Goal: Information Seeking & Learning: Learn about a topic

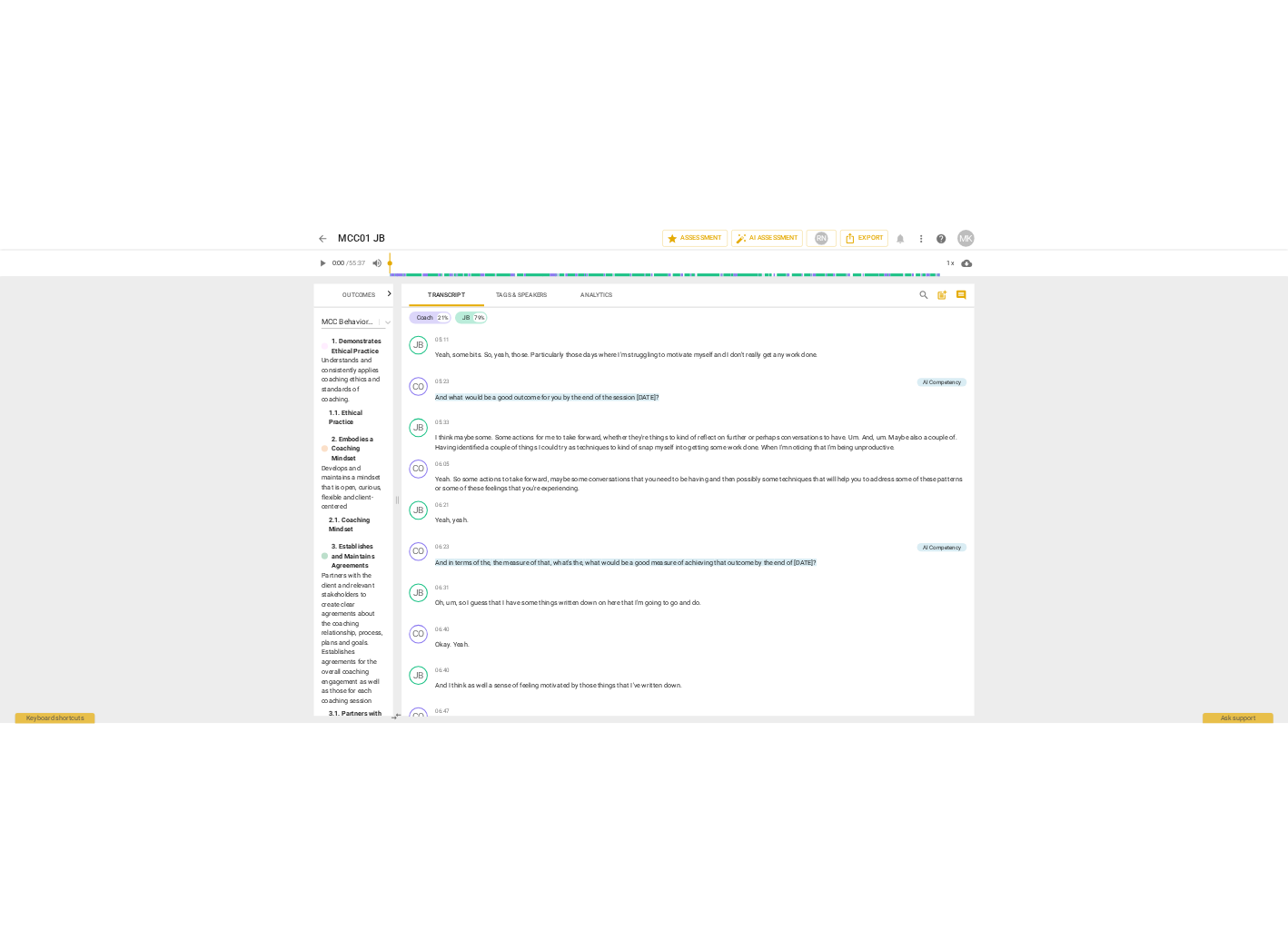
scroll to position [1421, 0]
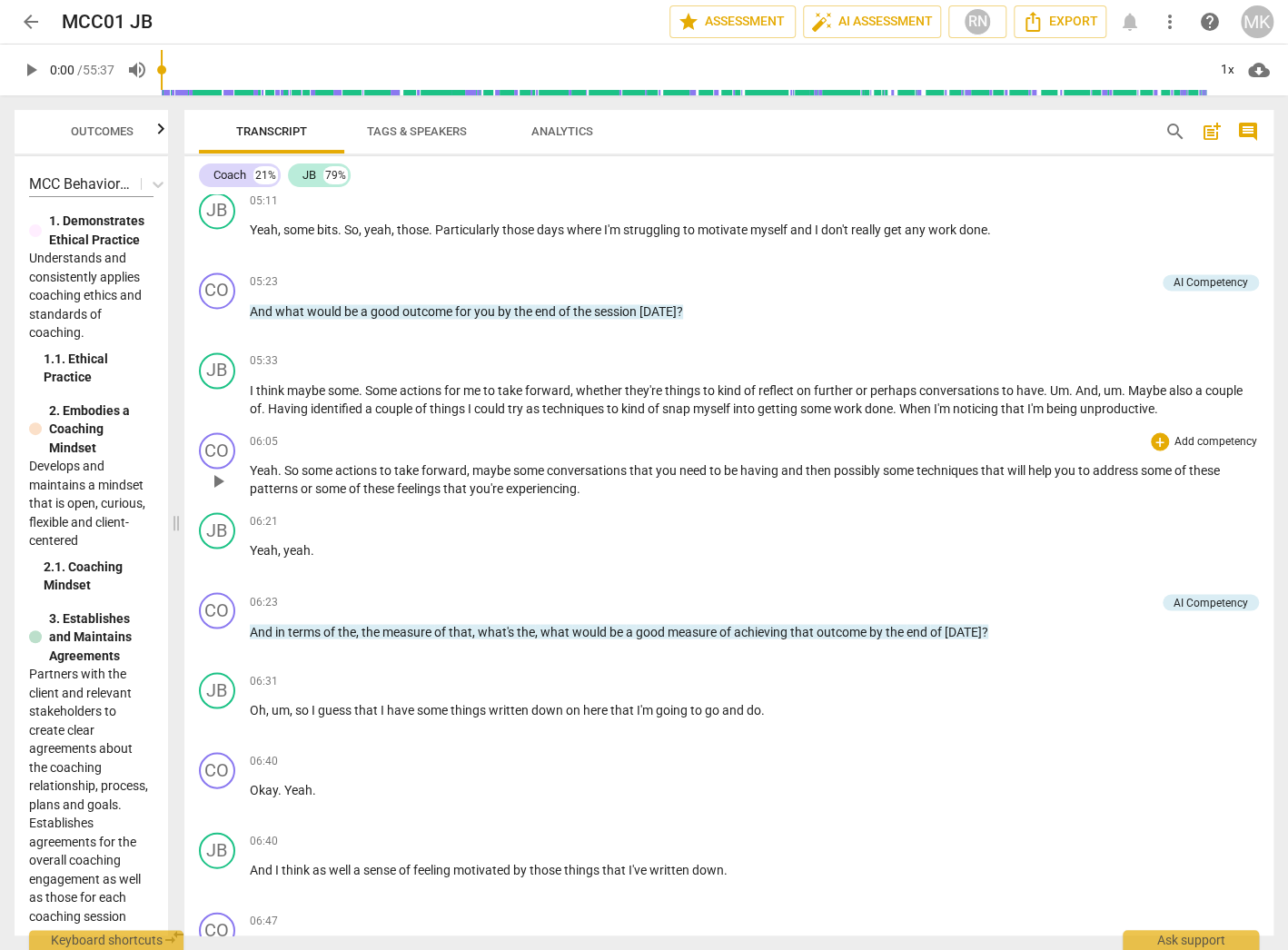
click at [1066, 464] on div "06:05 + Add competency keyboard_arrow_right Yeah . So some actions to take forw…" at bounding box center [754, 465] width 1009 height 66
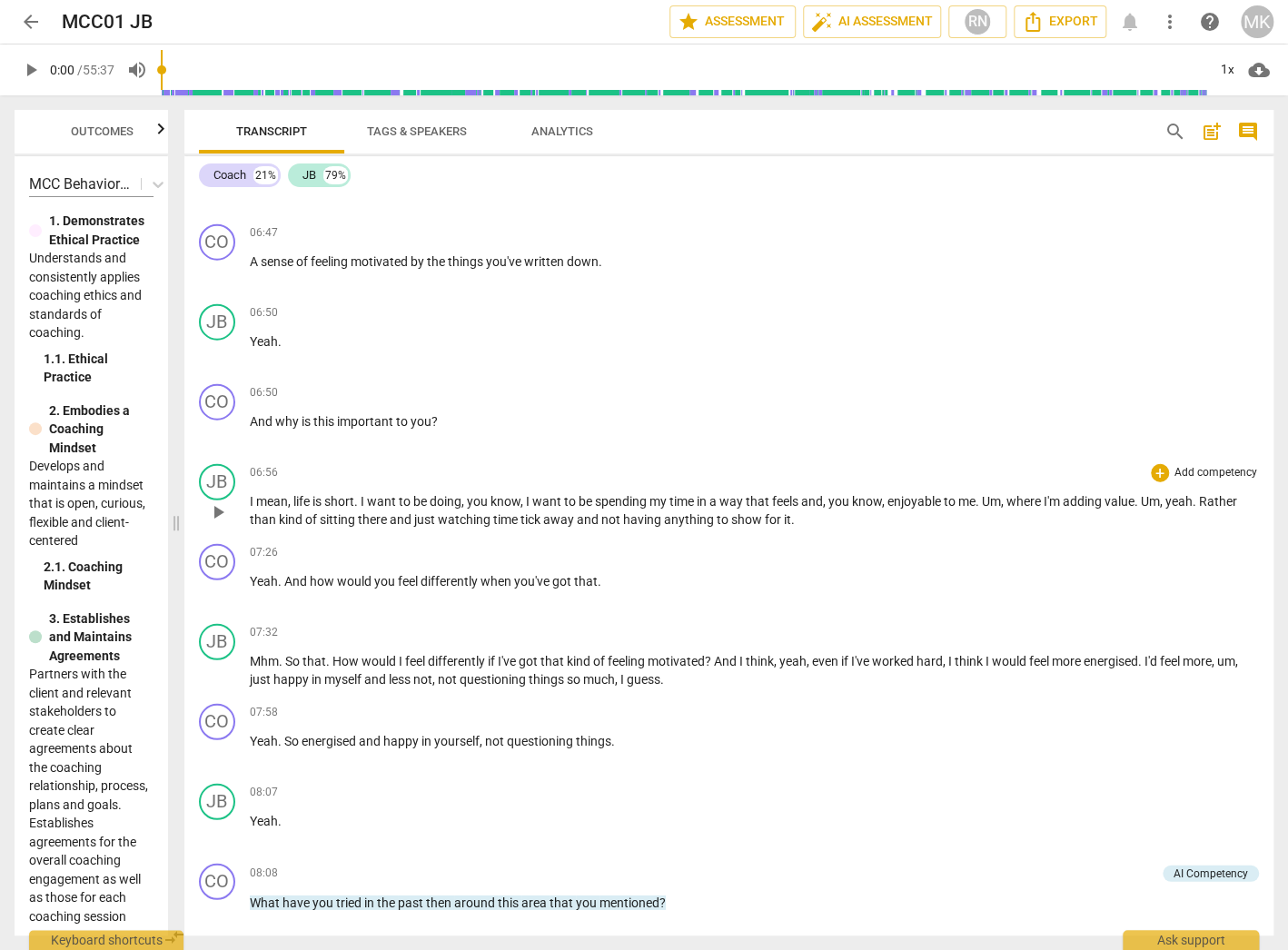
scroll to position [2147, 0]
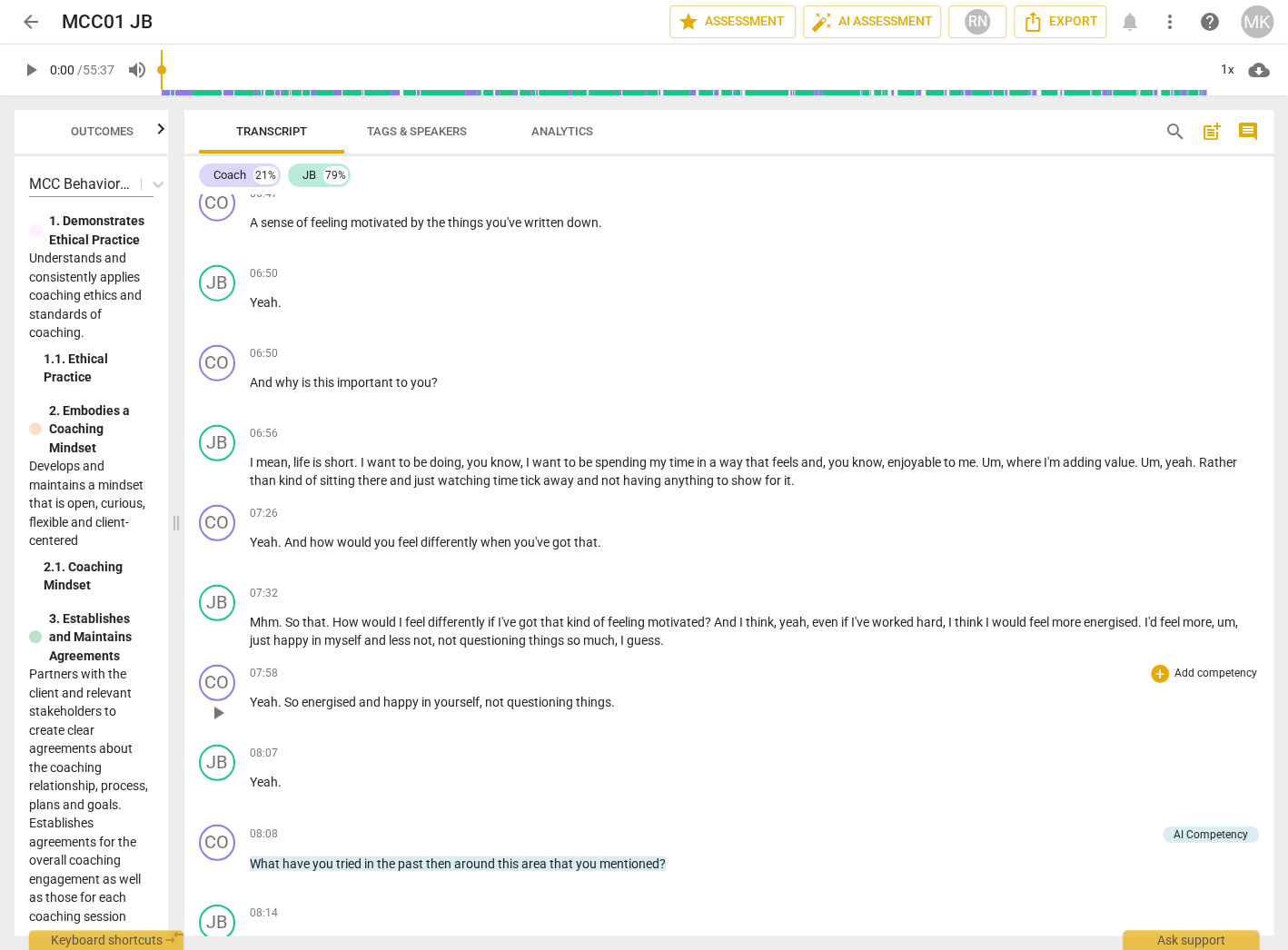
click at [293, 676] on div "07:58 + Add competency keyboard_arrow_right" at bounding box center [754, 674] width 1009 height 18
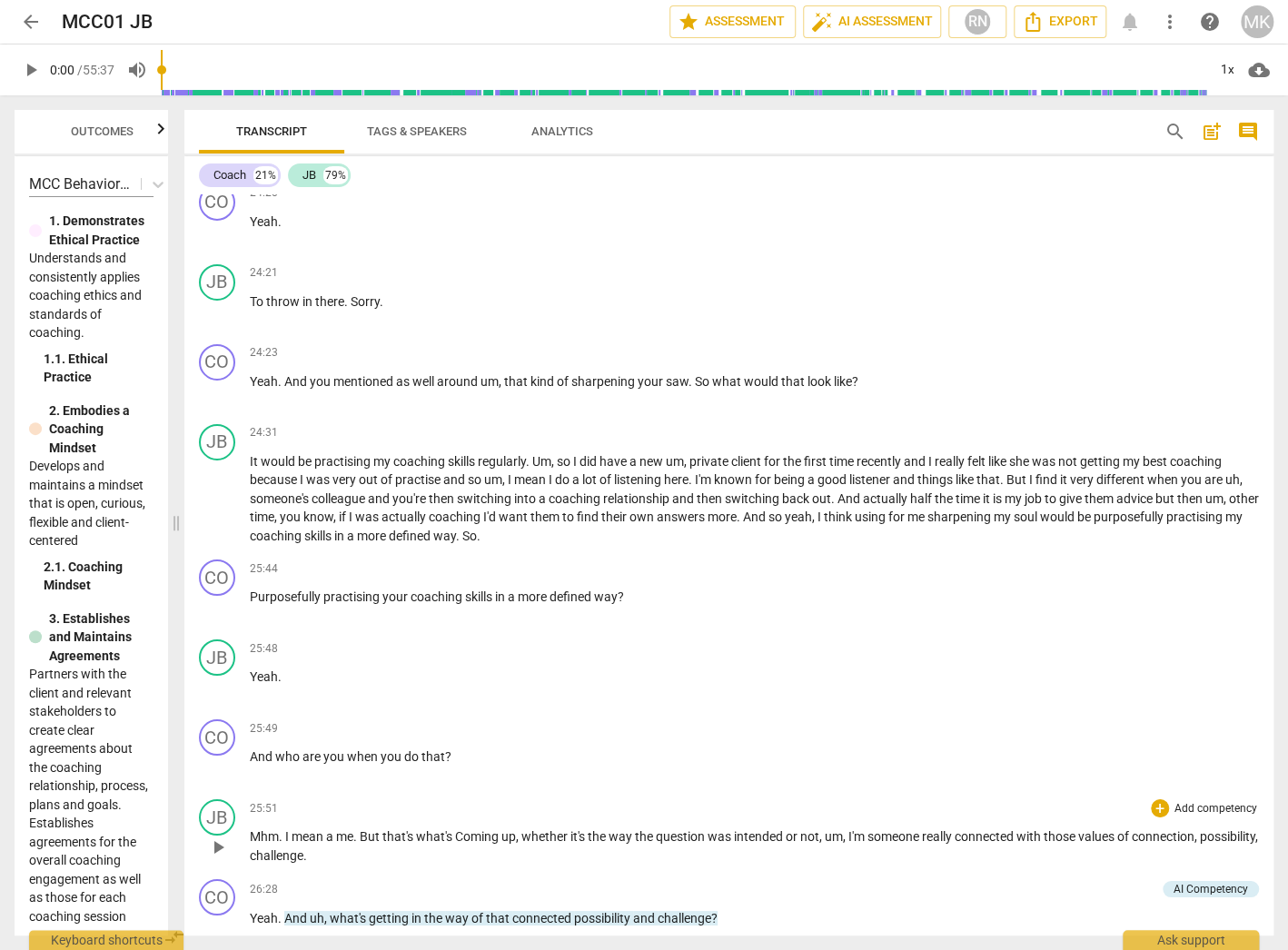
scroll to position [6071, 0]
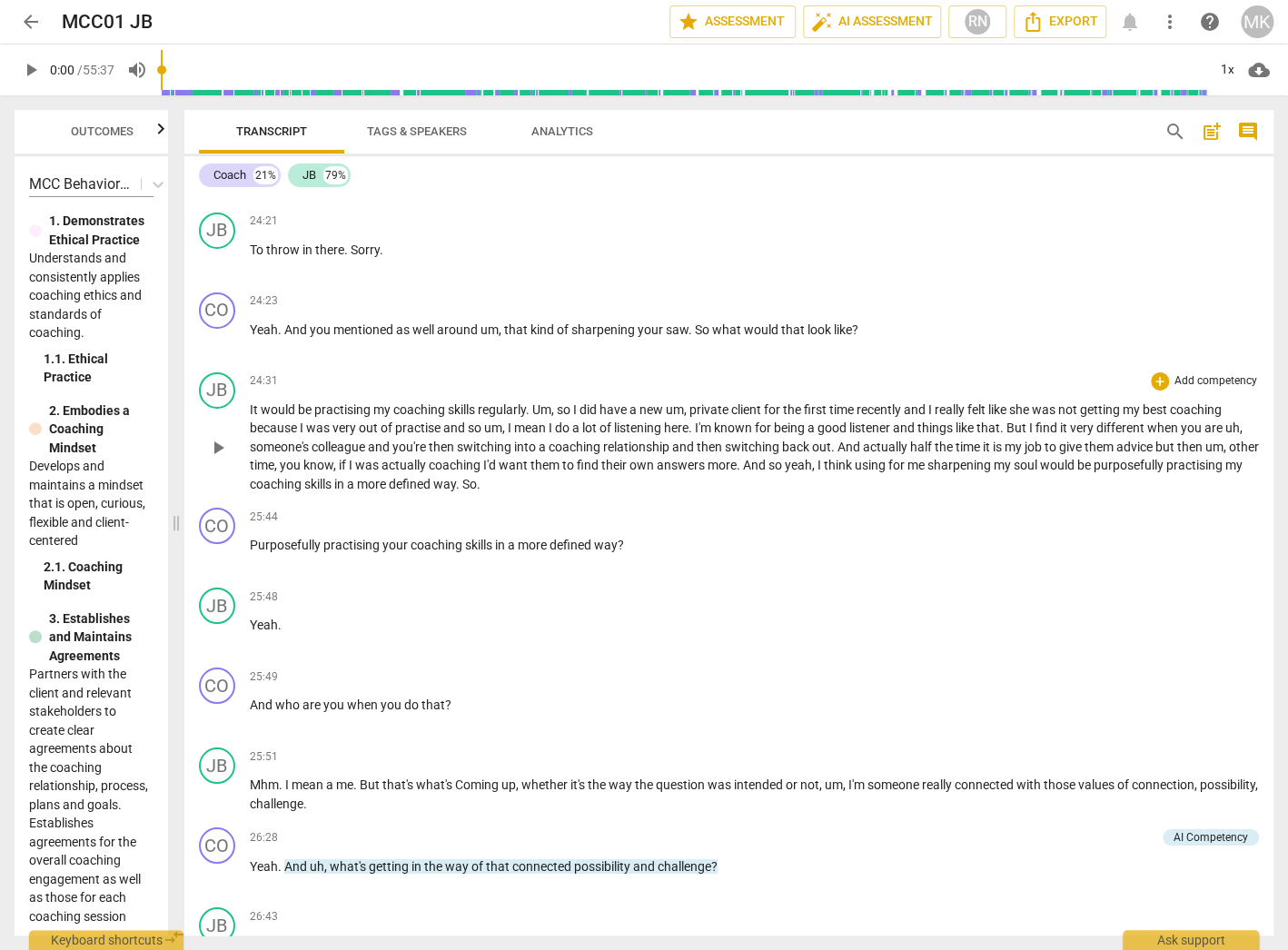
click at [577, 474] on p "It would be practising my coaching skills regularly . Um , so I did have a new …" at bounding box center [754, 447] width 1009 height 94
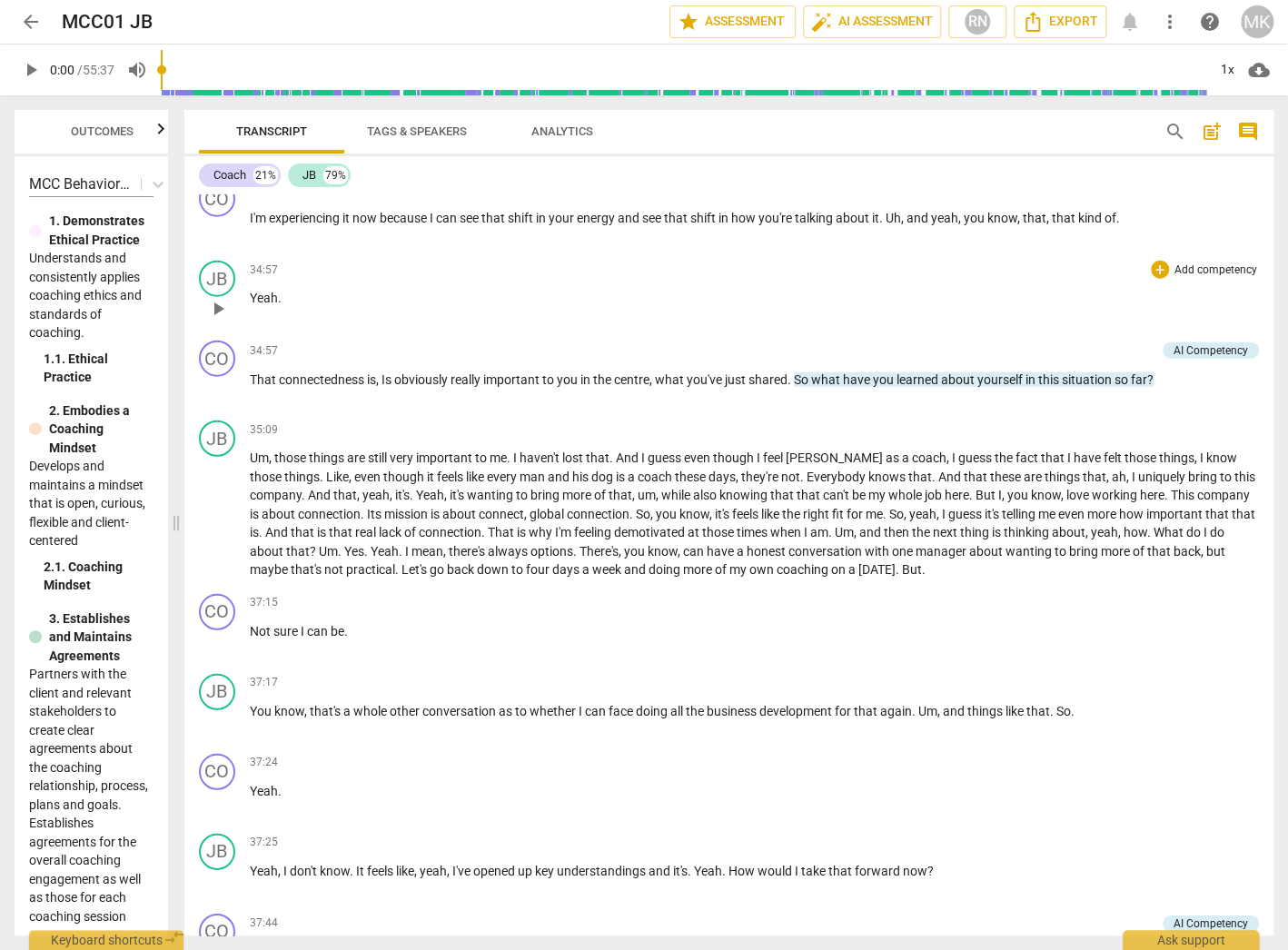
scroll to position [8687, 0]
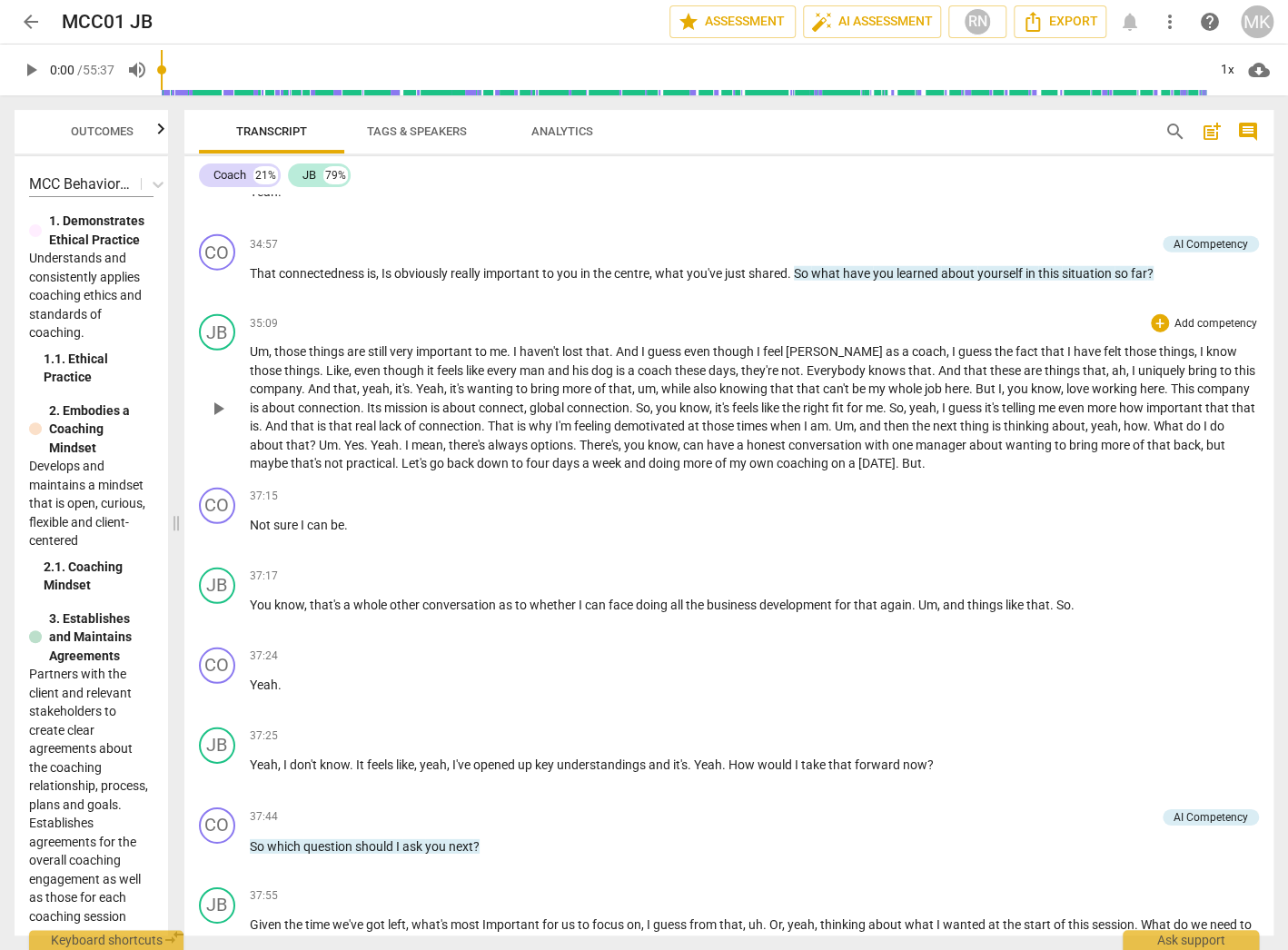
click at [579, 438] on span "There's" at bounding box center [598, 445] width 39 height 15
click at [0, 0] on span "pause" at bounding box center [0, 0] width 0 height 0
click at [219, 398] on span "play_arrow" at bounding box center [218, 409] width 22 height 22
drag, startPoint x: 220, startPoint y: 389, endPoint x: 4, endPoint y: 357, distance: 218.4
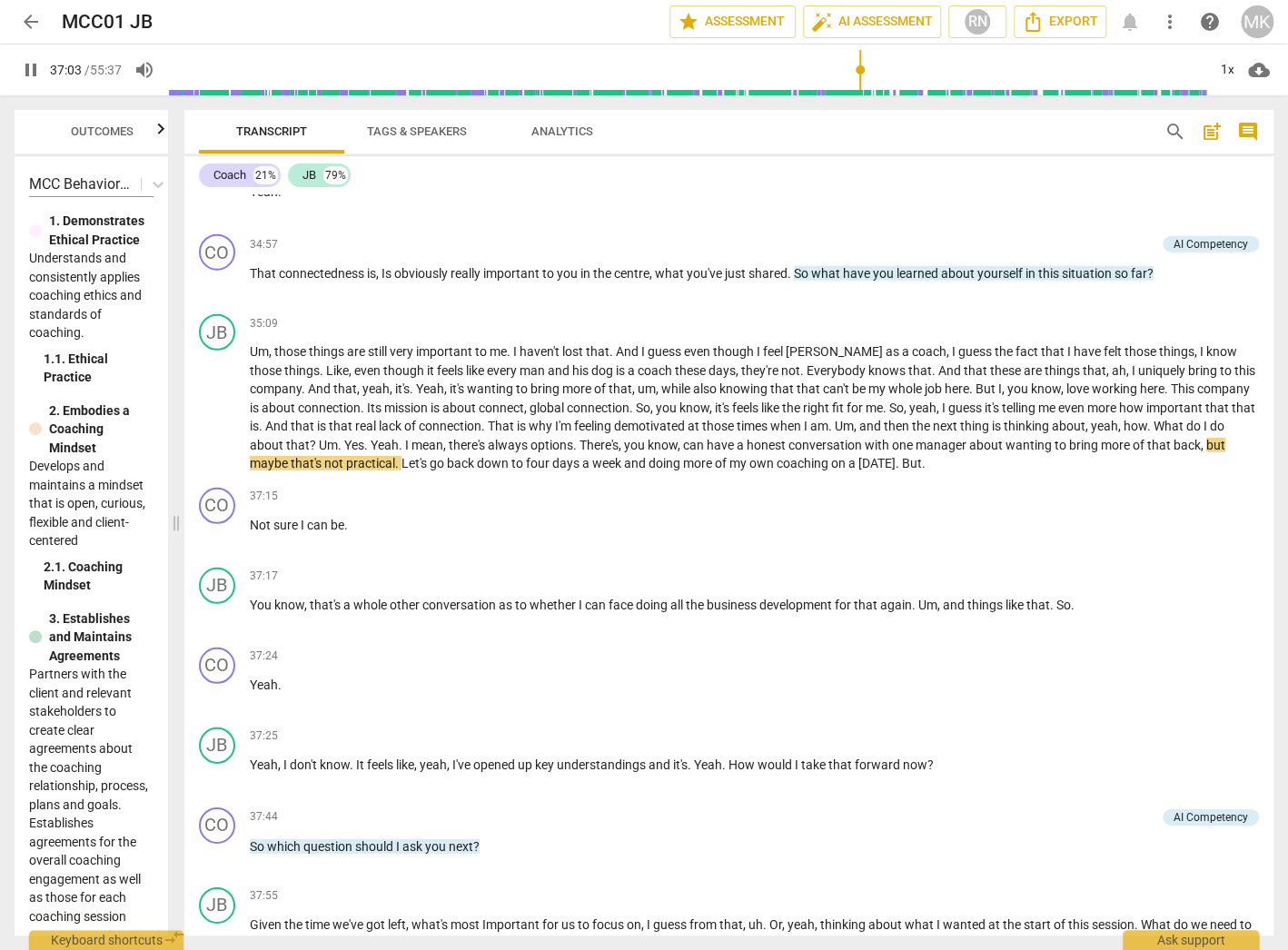
click at [220, 398] on span "pause" at bounding box center [218, 409] width 22 height 22
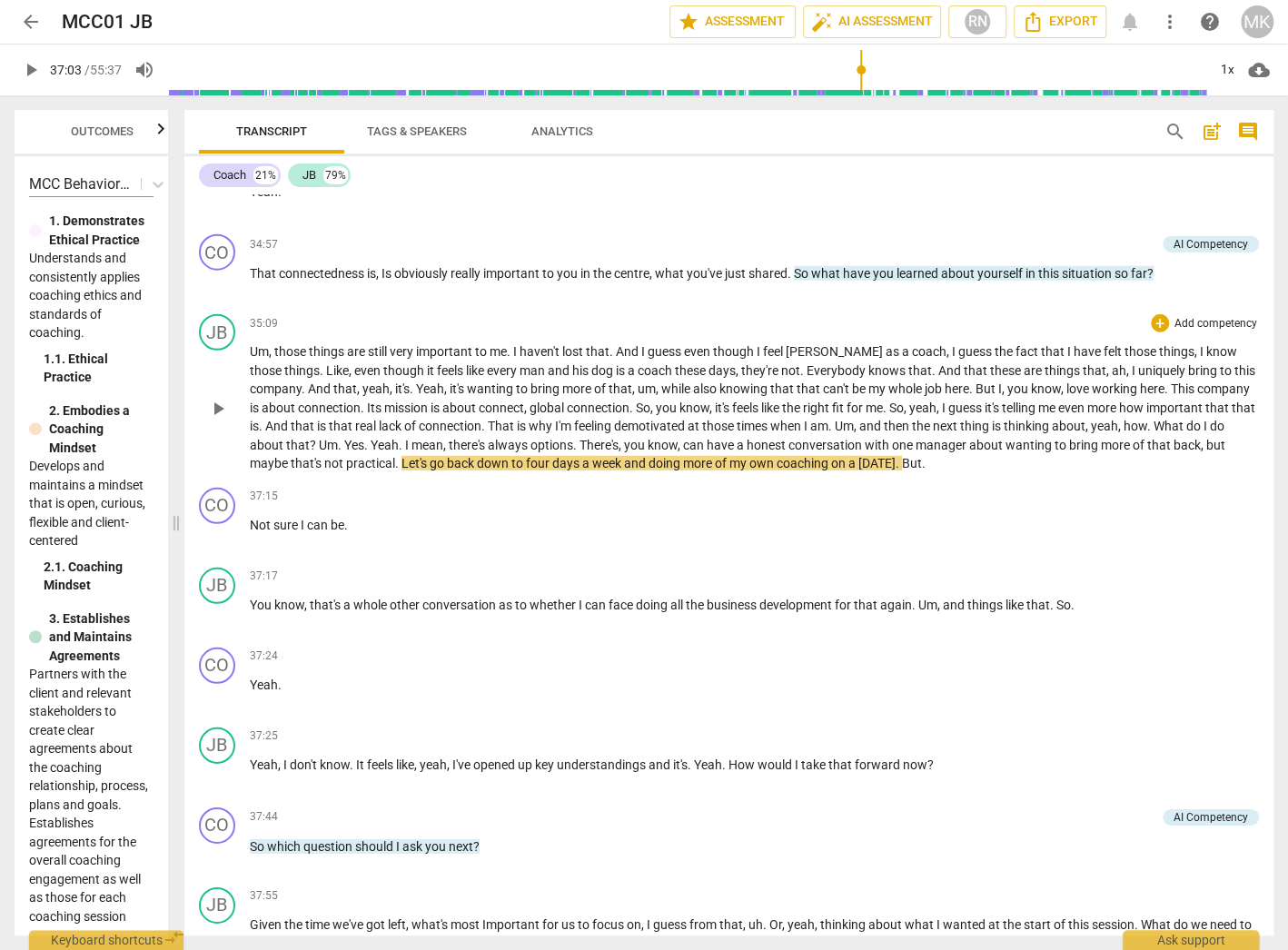
click at [211, 398] on span "play_arrow" at bounding box center [218, 409] width 22 height 22
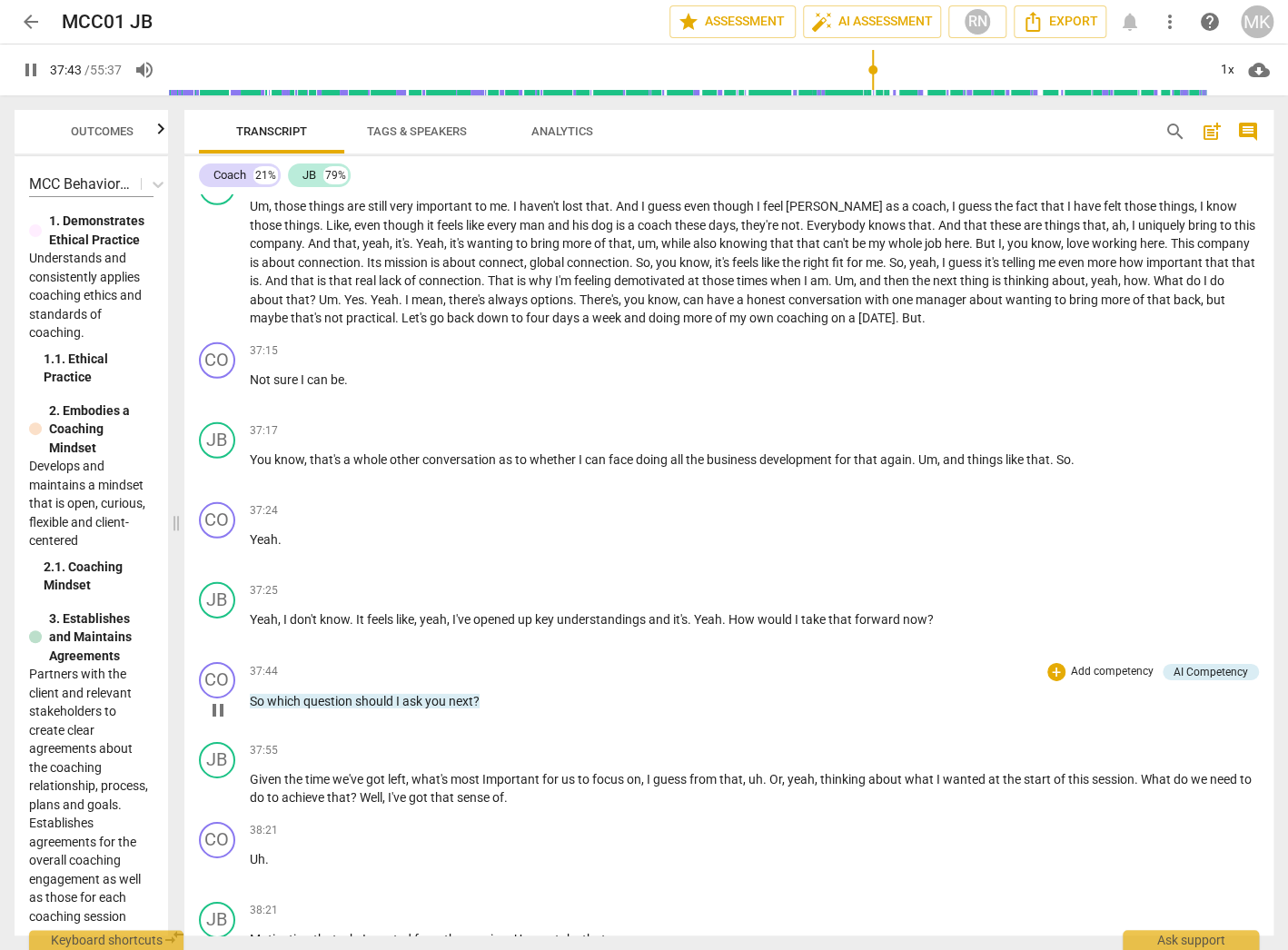
scroll to position [8977, 0]
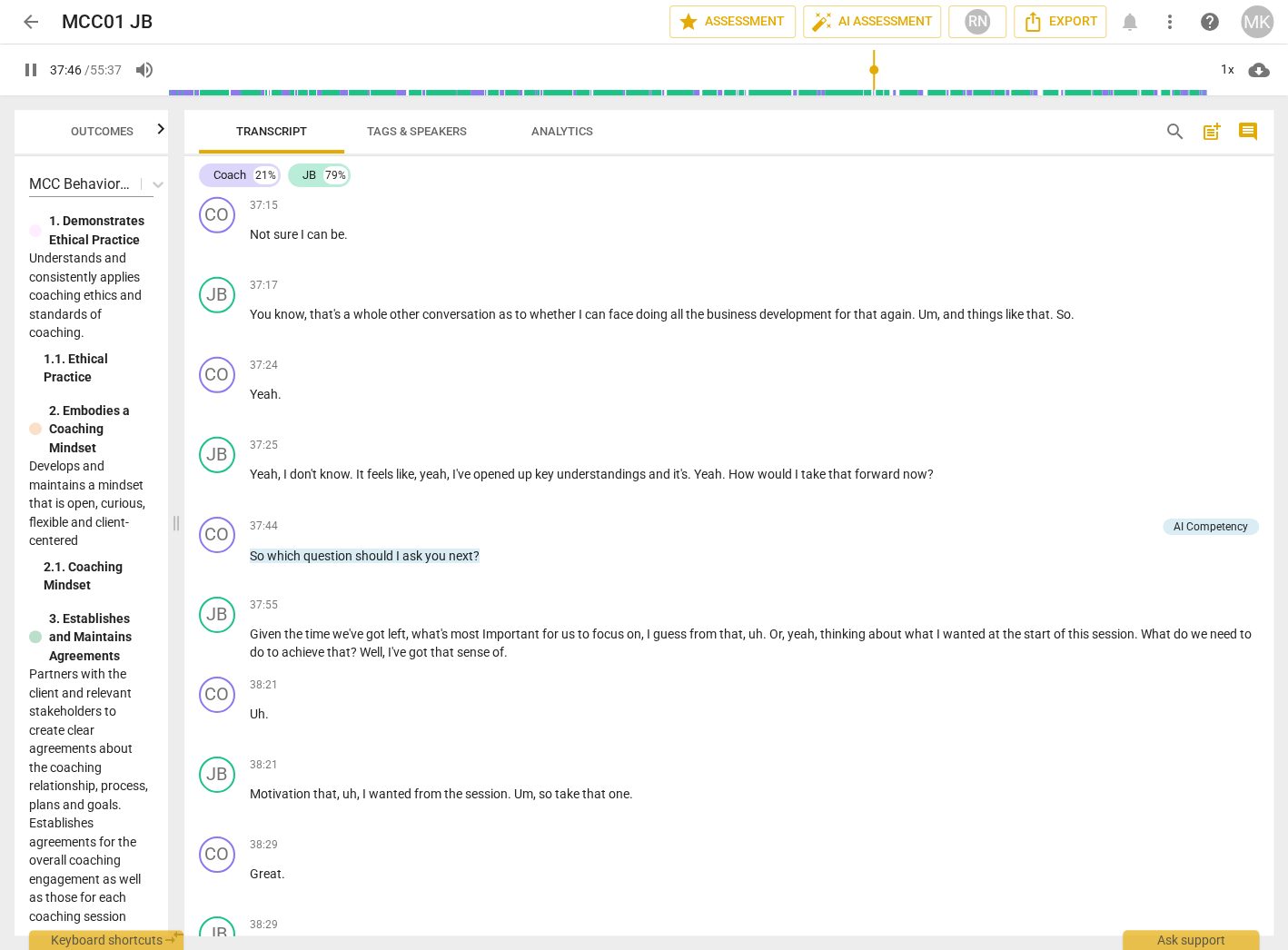
click at [33, 61] on span "pause" at bounding box center [31, 70] width 22 height 22
type input "2267"
click at [36, 26] on span "arrow_back" at bounding box center [31, 22] width 22 height 22
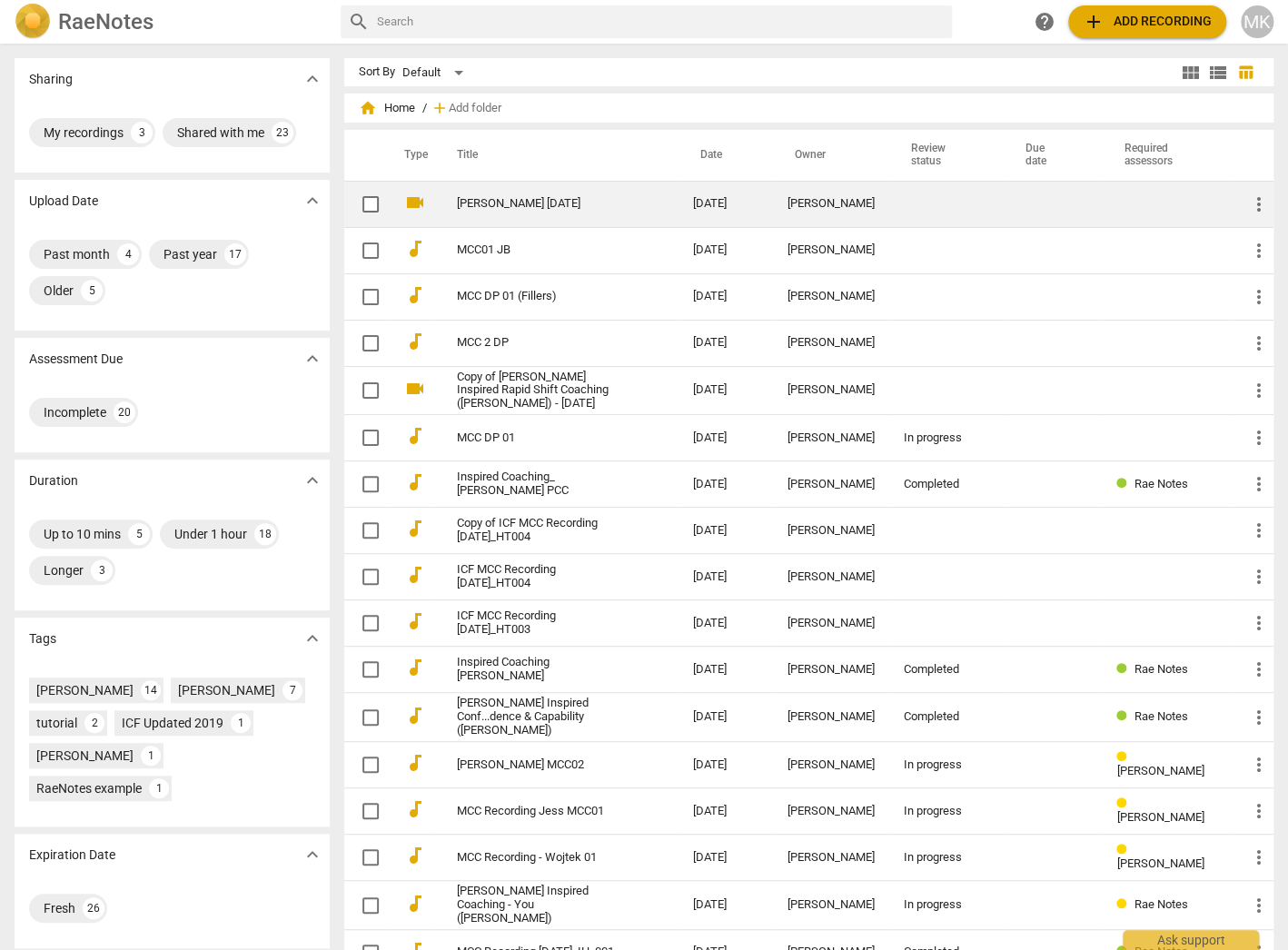
click at [512, 192] on td "[PERSON_NAME] [DATE]" at bounding box center [557, 203] width 243 height 46
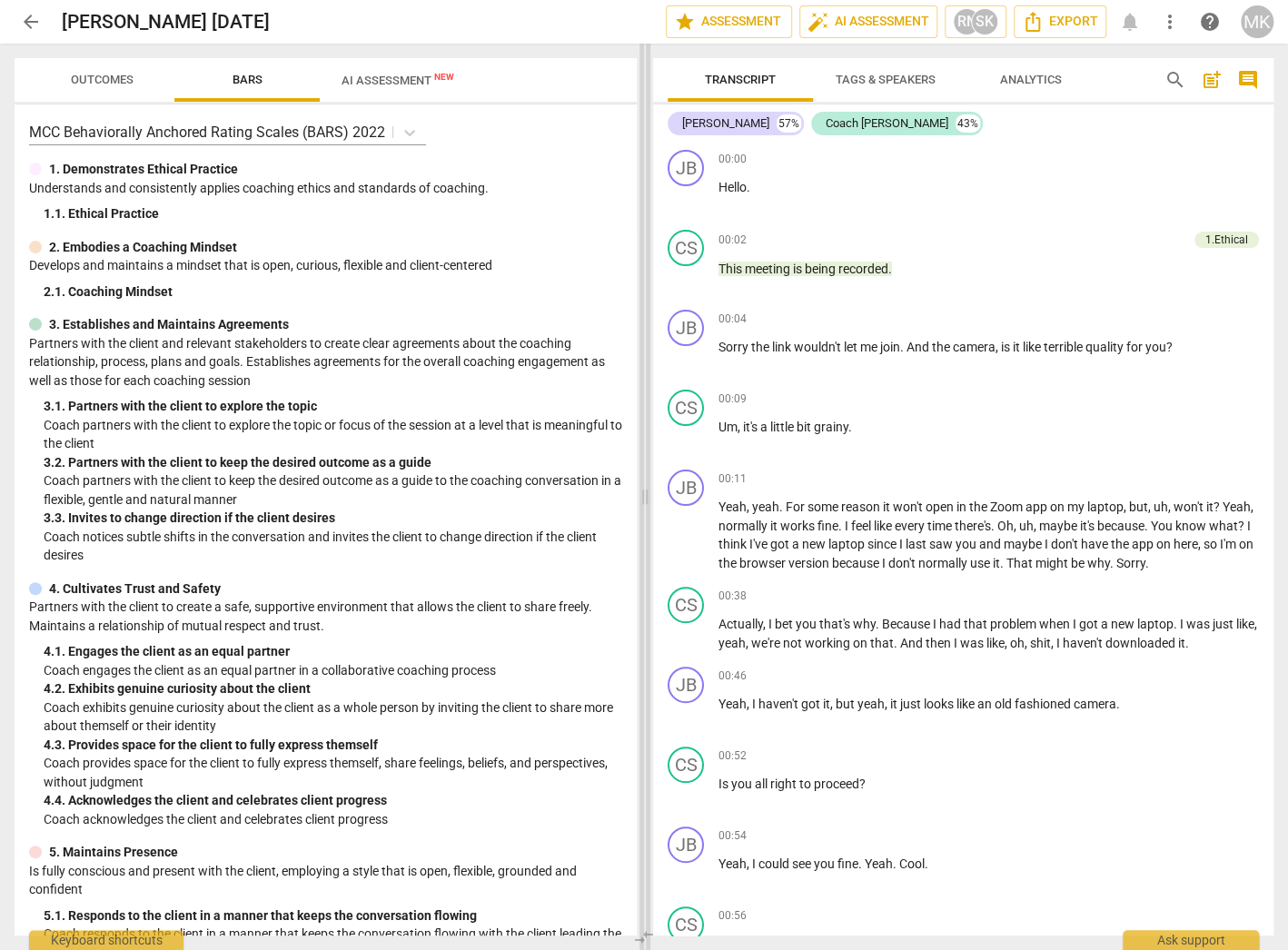
click at [647, 495] on span at bounding box center [645, 496] width 11 height 906
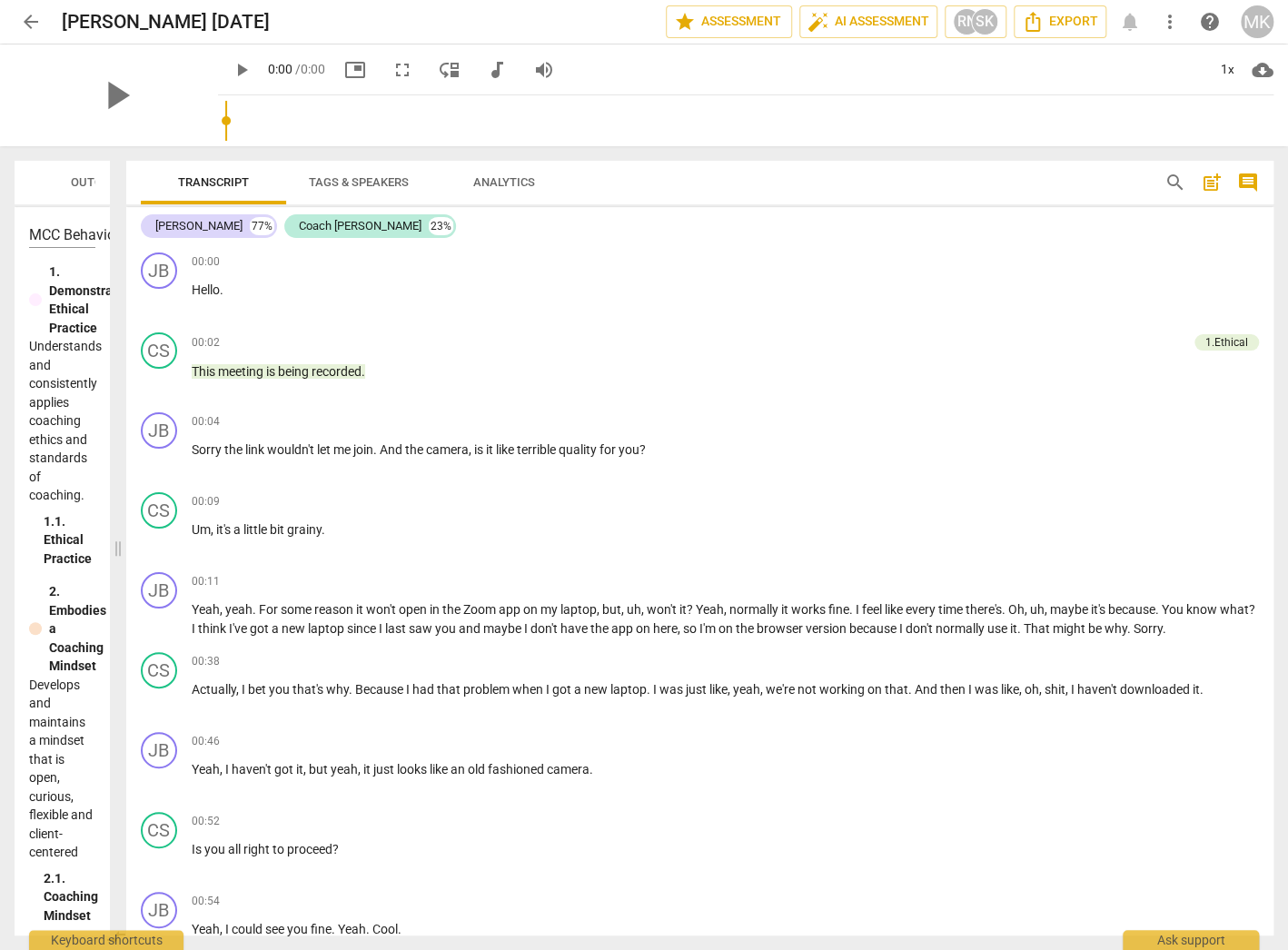
drag, startPoint x: 647, startPoint y: 496, endPoint x: 120, endPoint y: 424, distance: 531.9
click at [120, 424] on span at bounding box center [118, 548] width 11 height 804
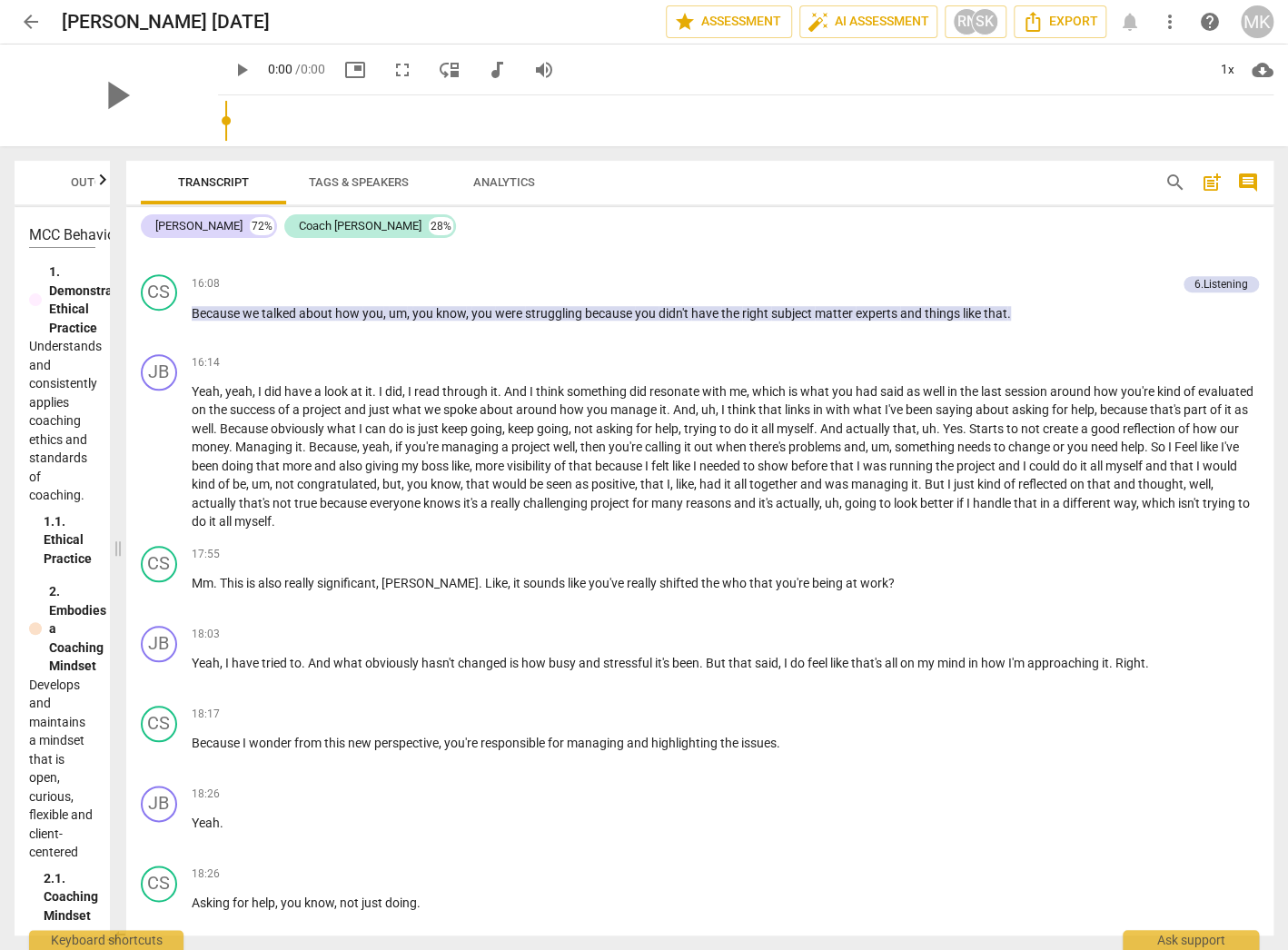
scroll to position [9083, 0]
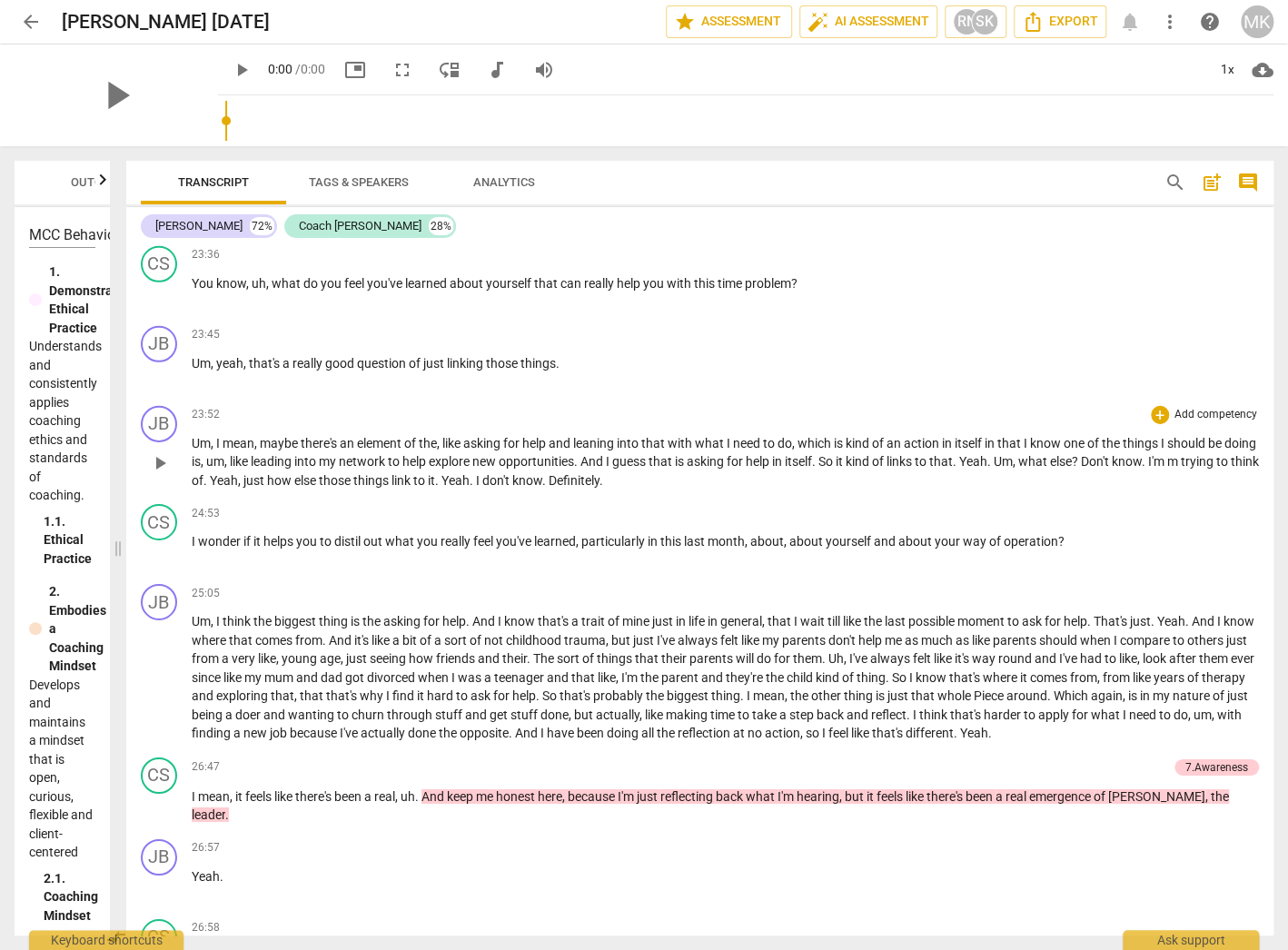
click at [542, 474] on span "know" at bounding box center [526, 481] width 30 height 15
click at [470, 474] on span "Yeah" at bounding box center [455, 481] width 28 height 15
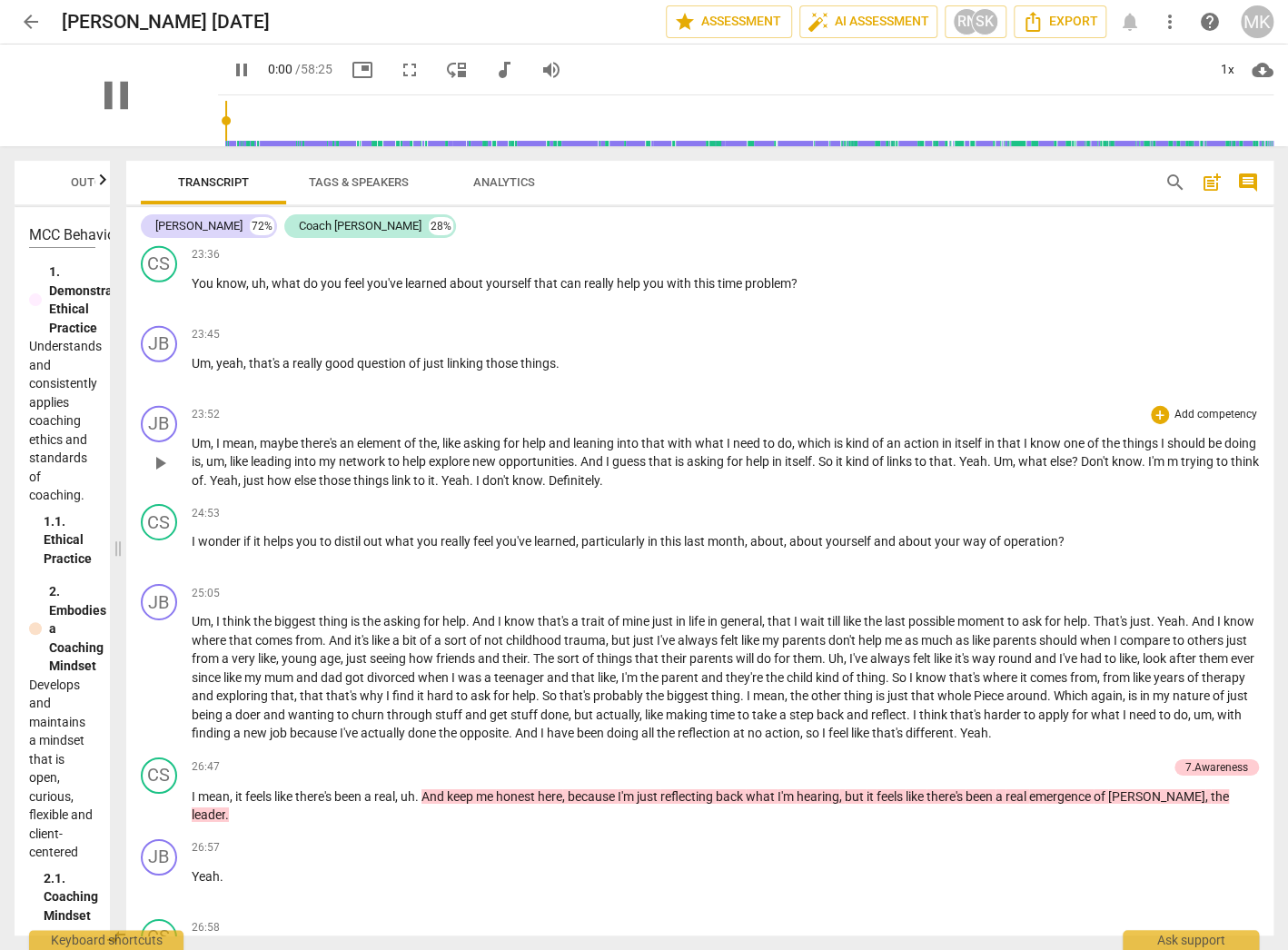
click at [987, 455] on span "Yeah" at bounding box center [973, 462] width 28 height 15
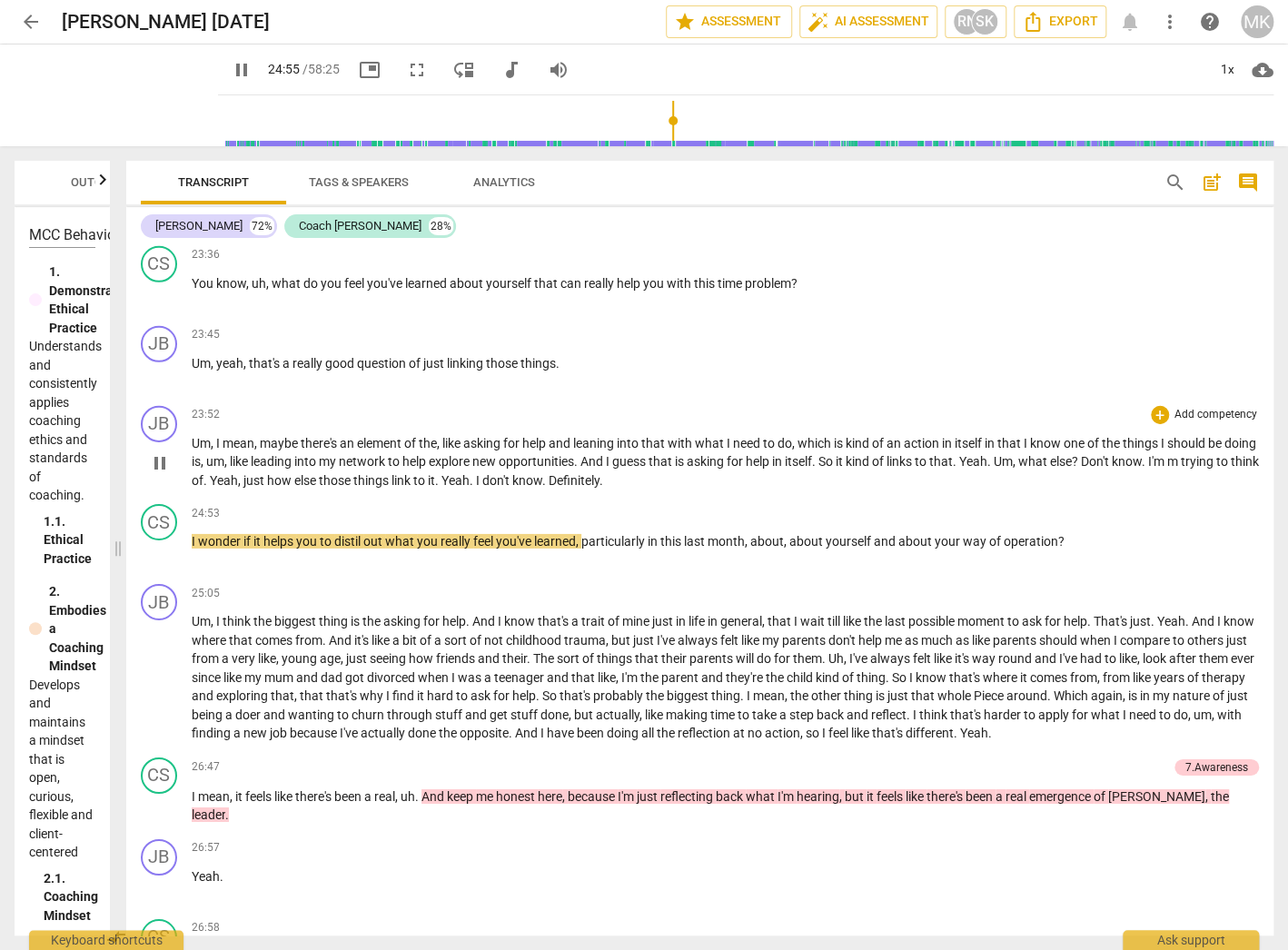
click at [158, 453] on span "pause" at bounding box center [160, 464] width 22 height 22
click at [238, 474] on span "Yeah" at bounding box center [223, 481] width 28 height 15
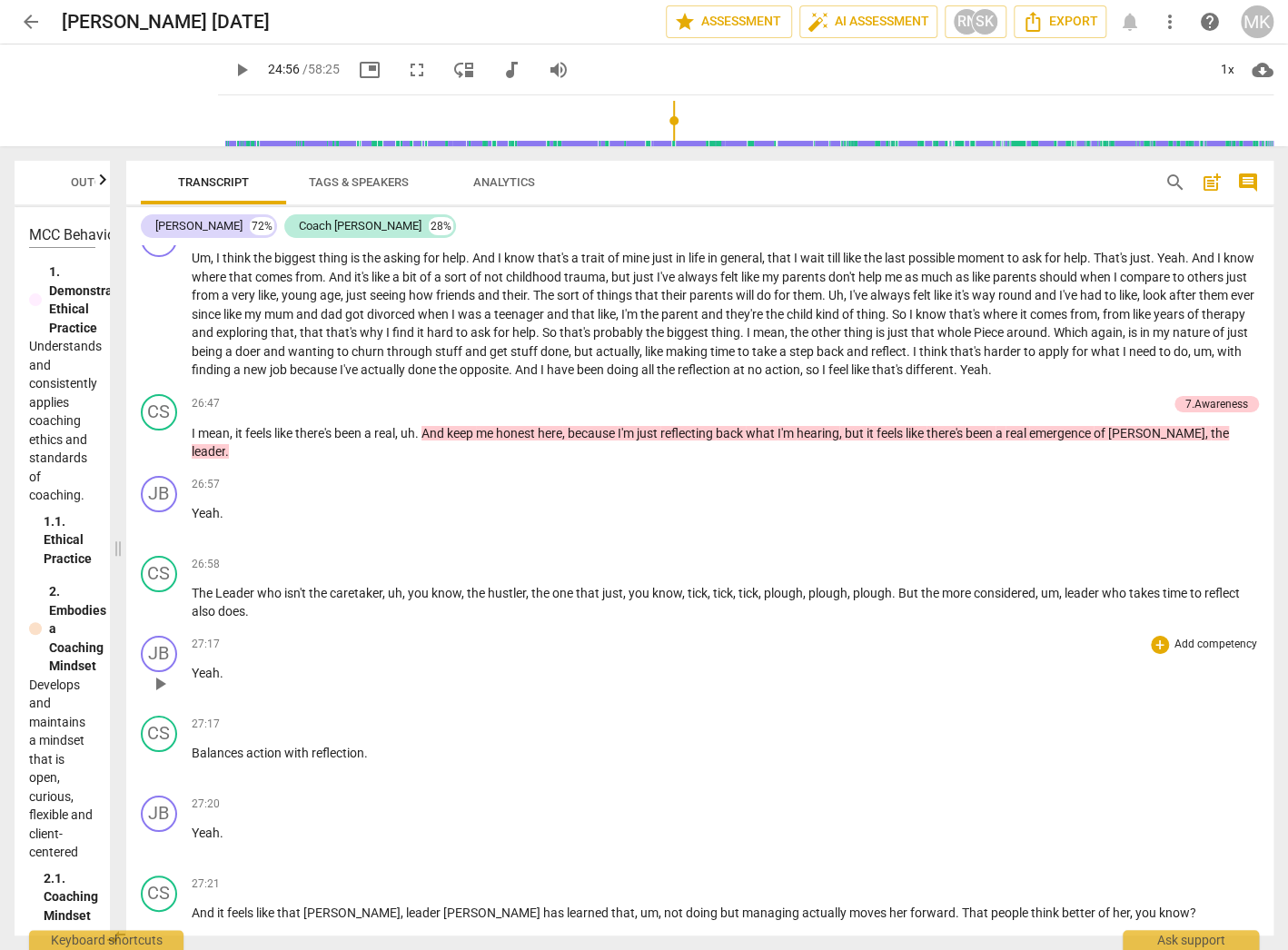
scroll to position [9301, 0]
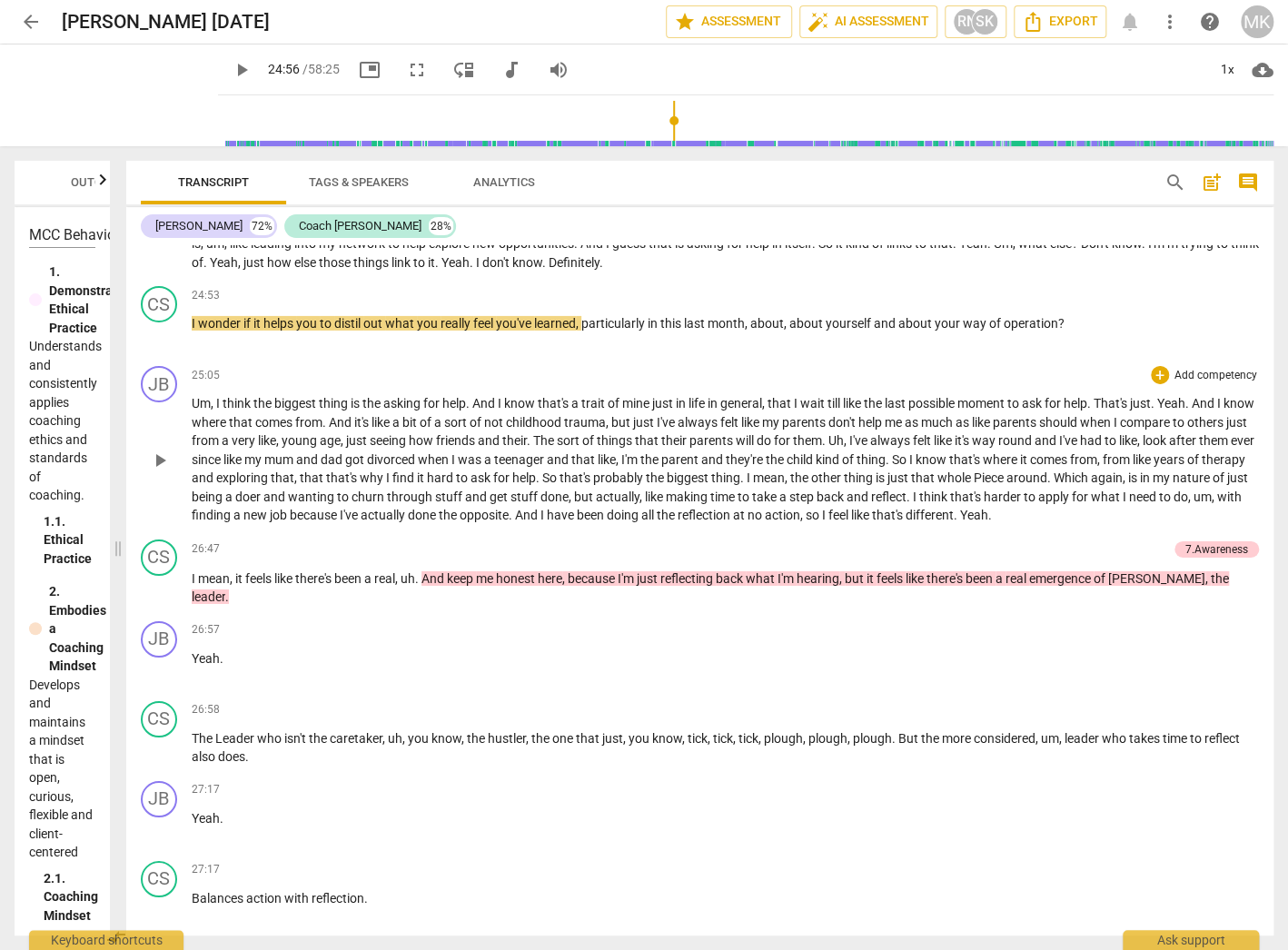
click at [540, 507] on span "And" at bounding box center [527, 515] width 26 height 15
click at [0, 0] on span "pause" at bounding box center [0, 0] width 0 height 0
click at [540, 507] on span "And" at bounding box center [527, 515] width 26 height 15
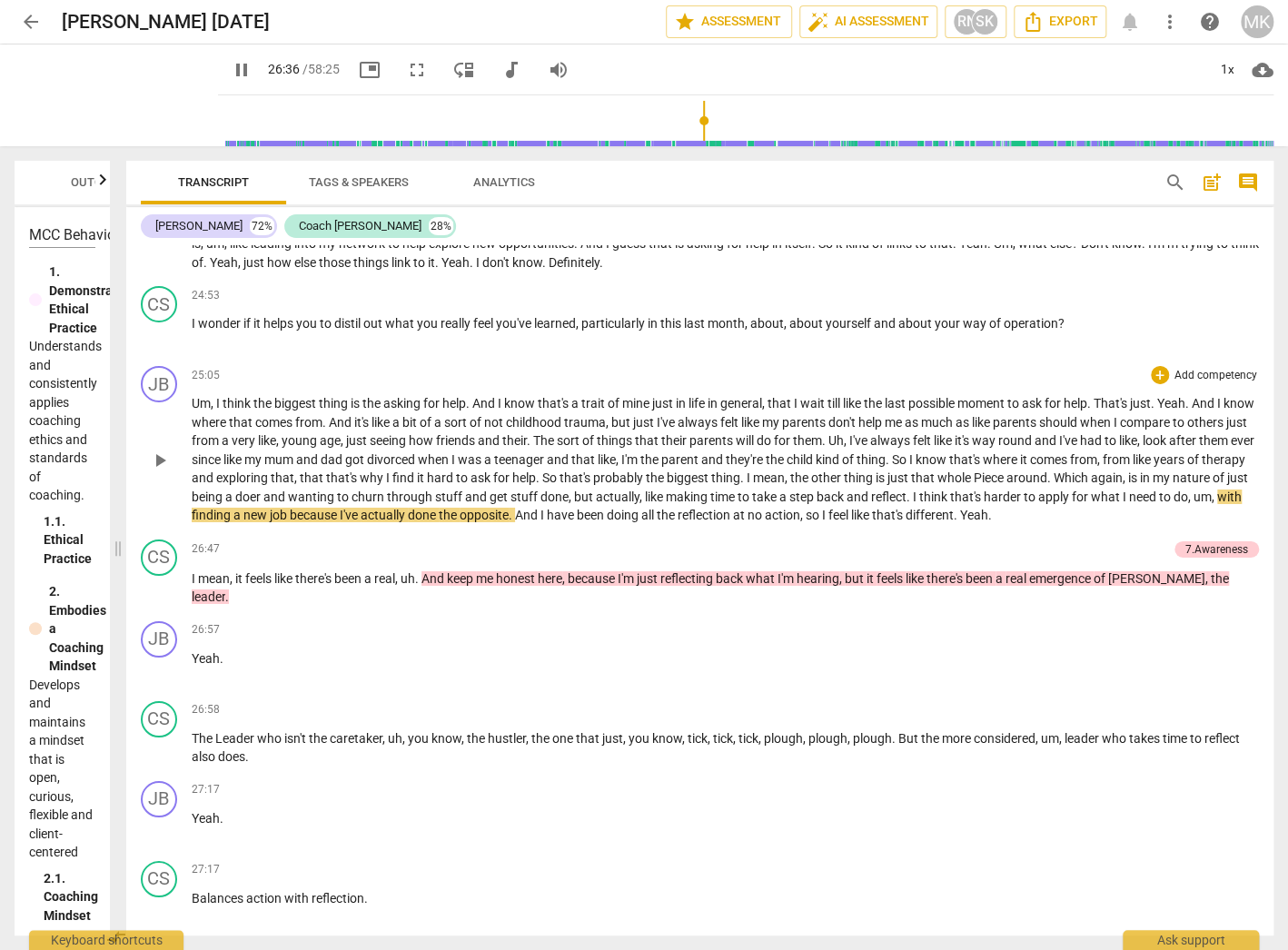
click at [540, 507] on span "And" at bounding box center [527, 515] width 26 height 15
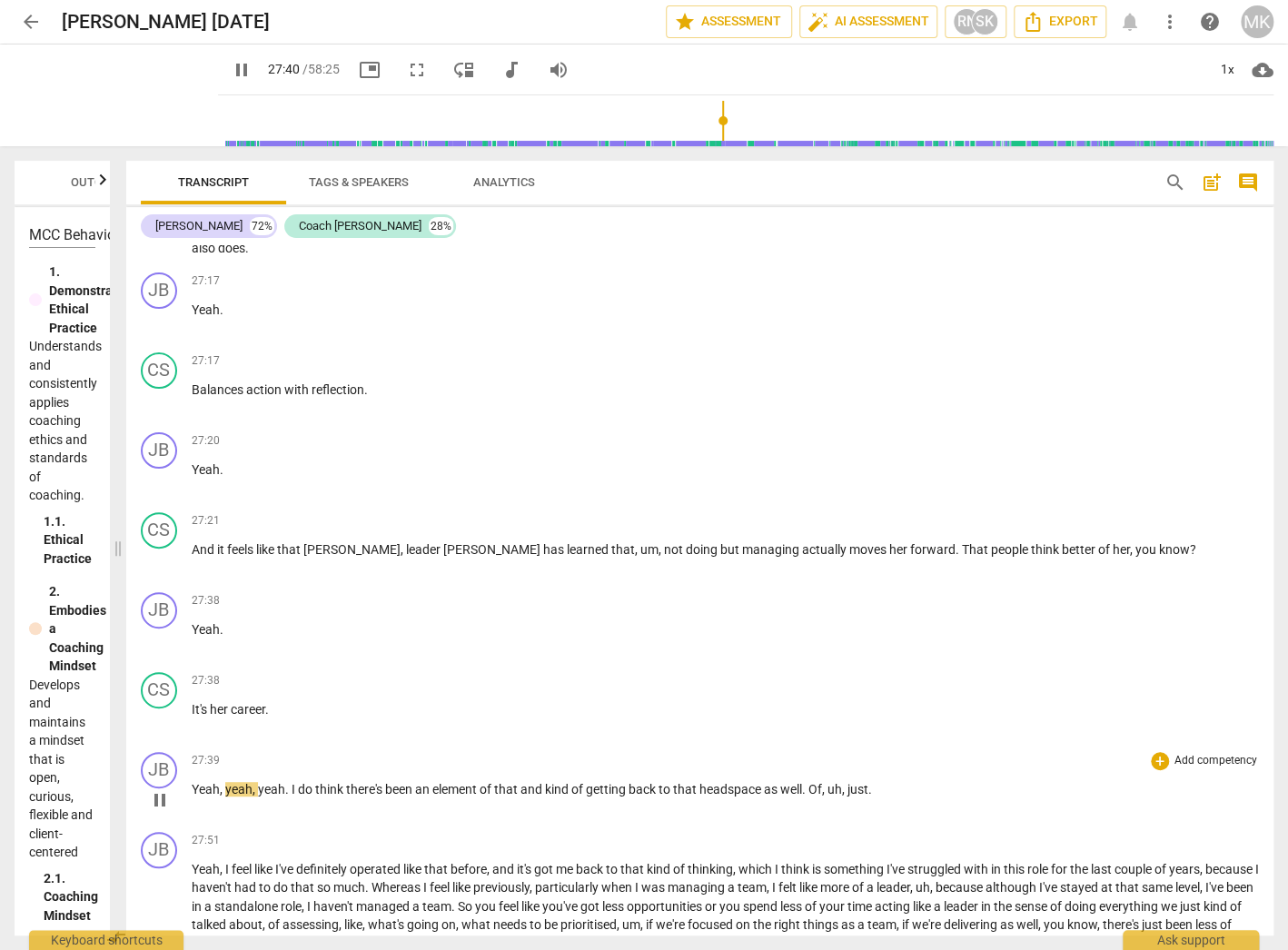
scroll to position [10027, 0]
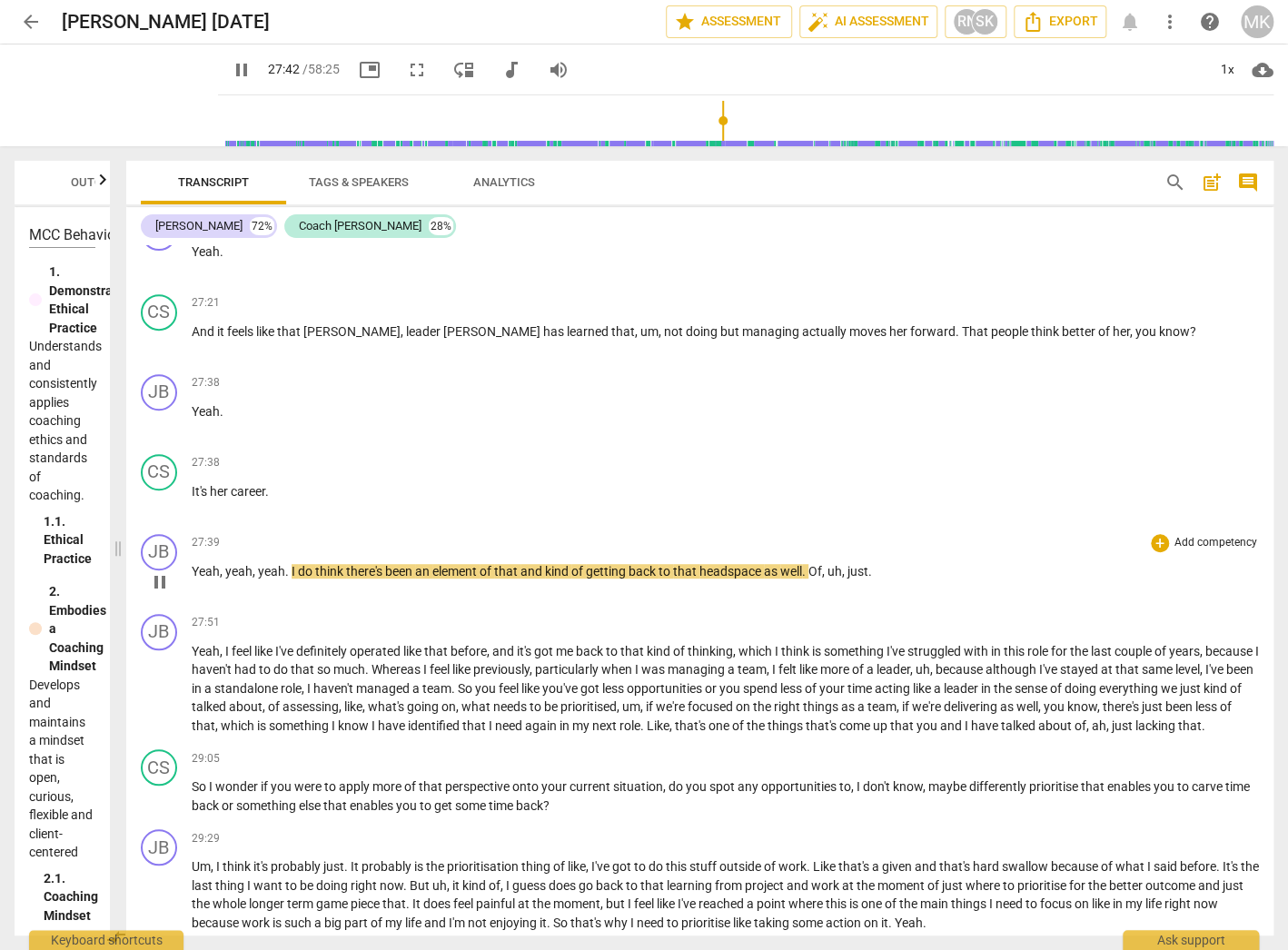
click at [156, 571] on span "pause" at bounding box center [160, 582] width 22 height 22
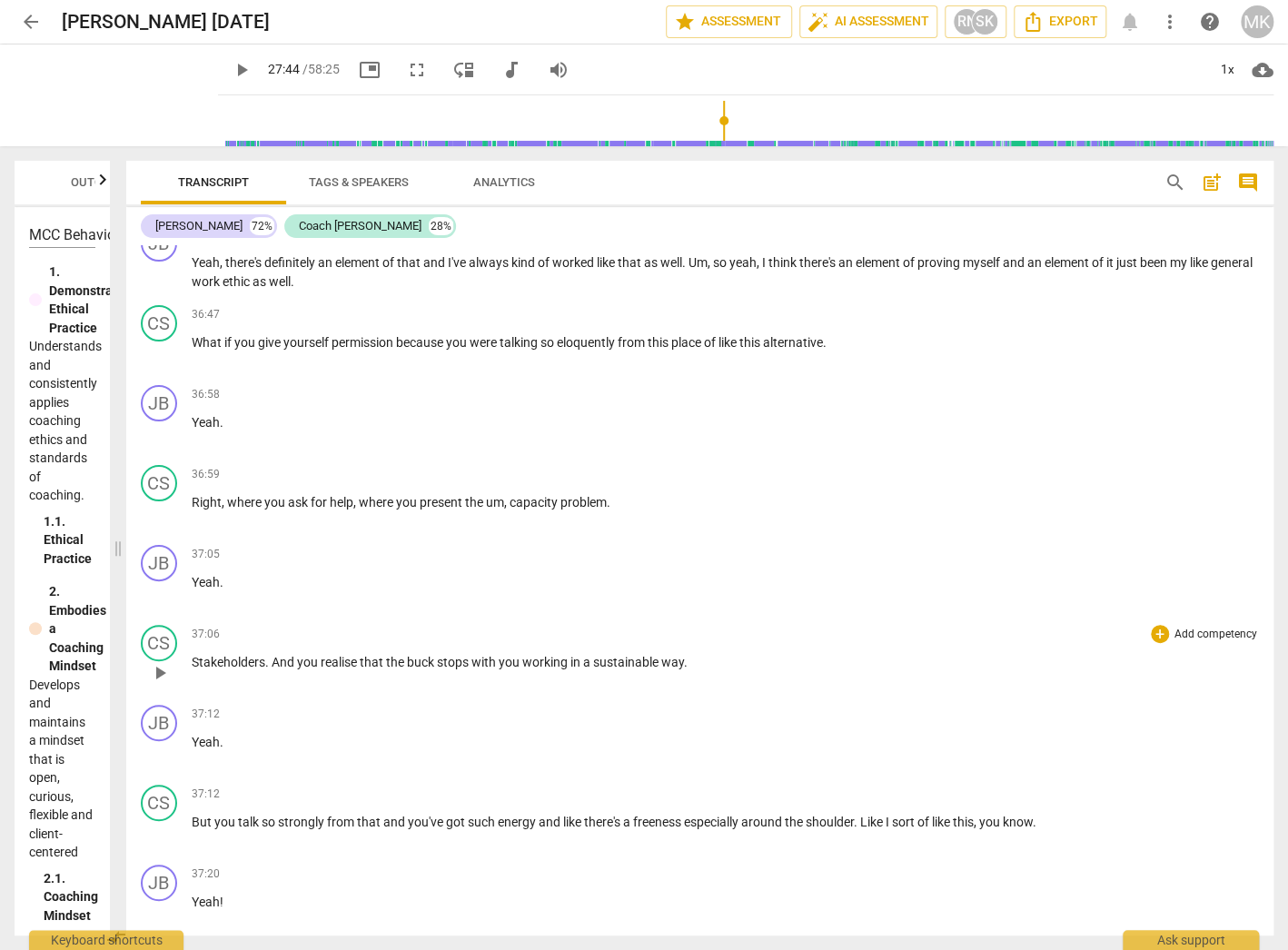
scroll to position [13007, 0]
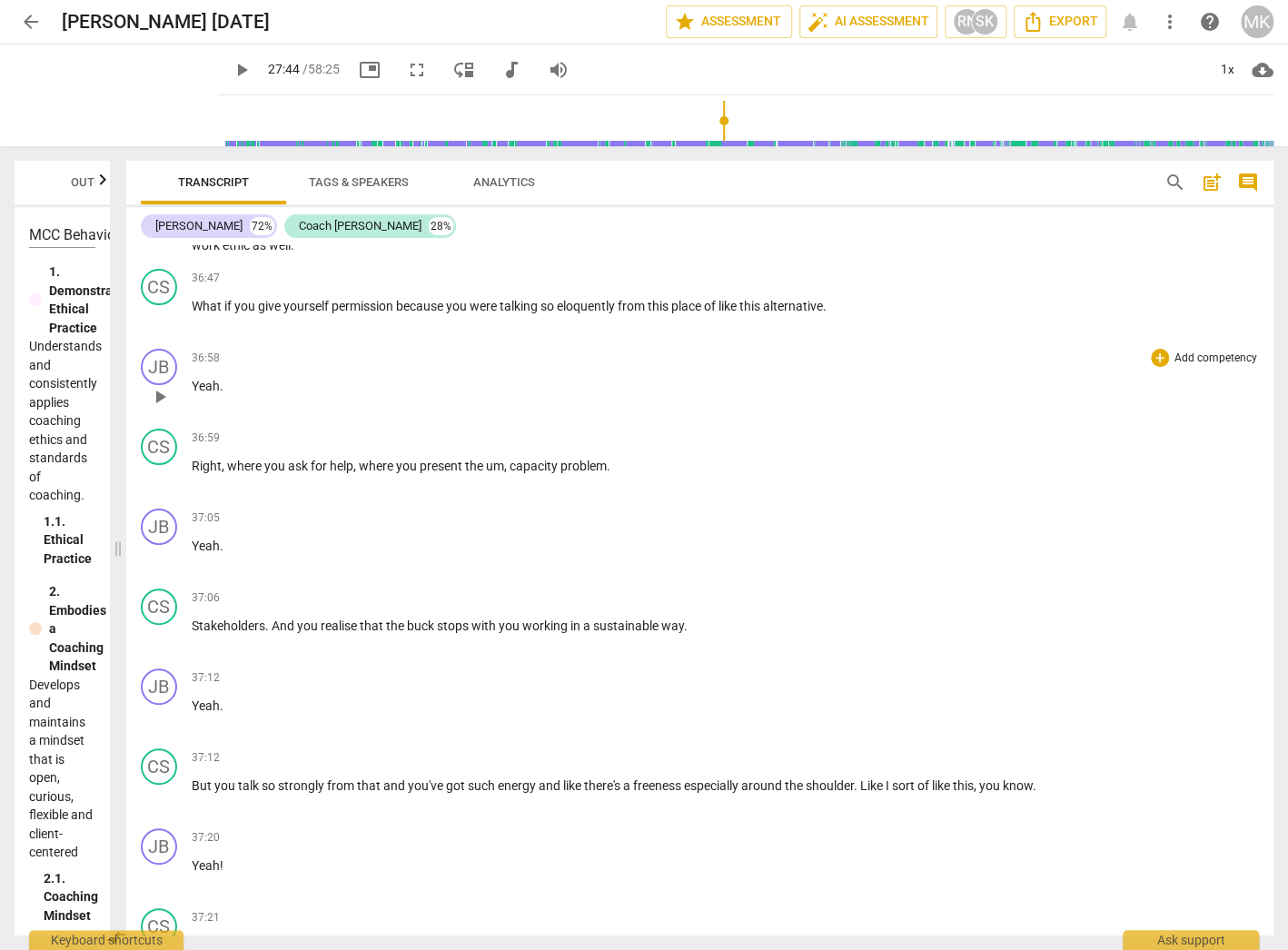
click at [236, 377] on p "Yeah ." at bounding box center [725, 386] width 1068 height 19
click at [253, 536] on p "Yeah ." at bounding box center [725, 546] width 1068 height 19
click at [280, 697] on p "Yeah ." at bounding box center [725, 706] width 1068 height 19
click at [268, 856] on p "Yeah !" at bounding box center [725, 865] width 1068 height 19
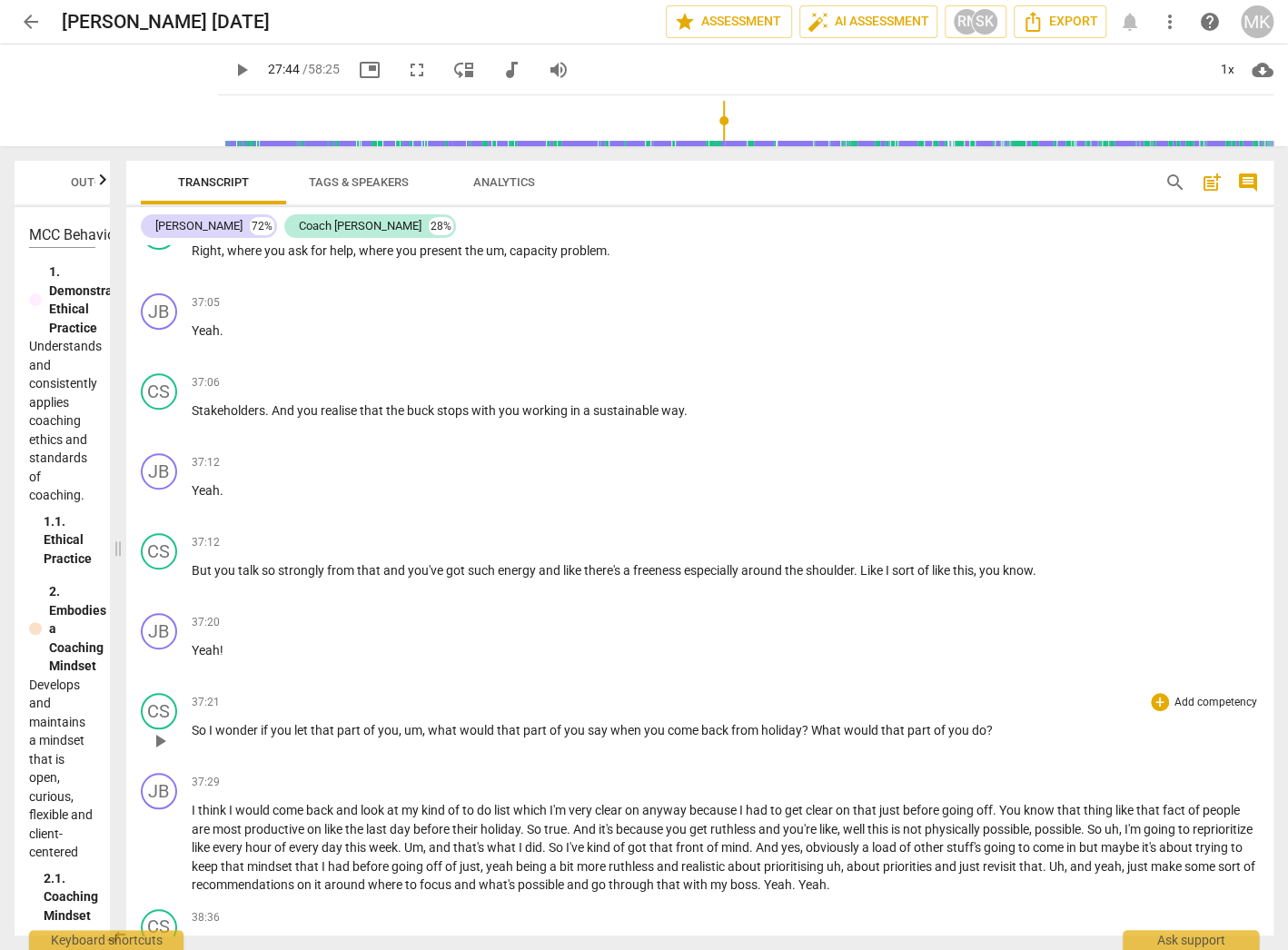
scroll to position [13224, 0]
click at [295, 638] on p "Yeah !" at bounding box center [725, 648] width 1068 height 19
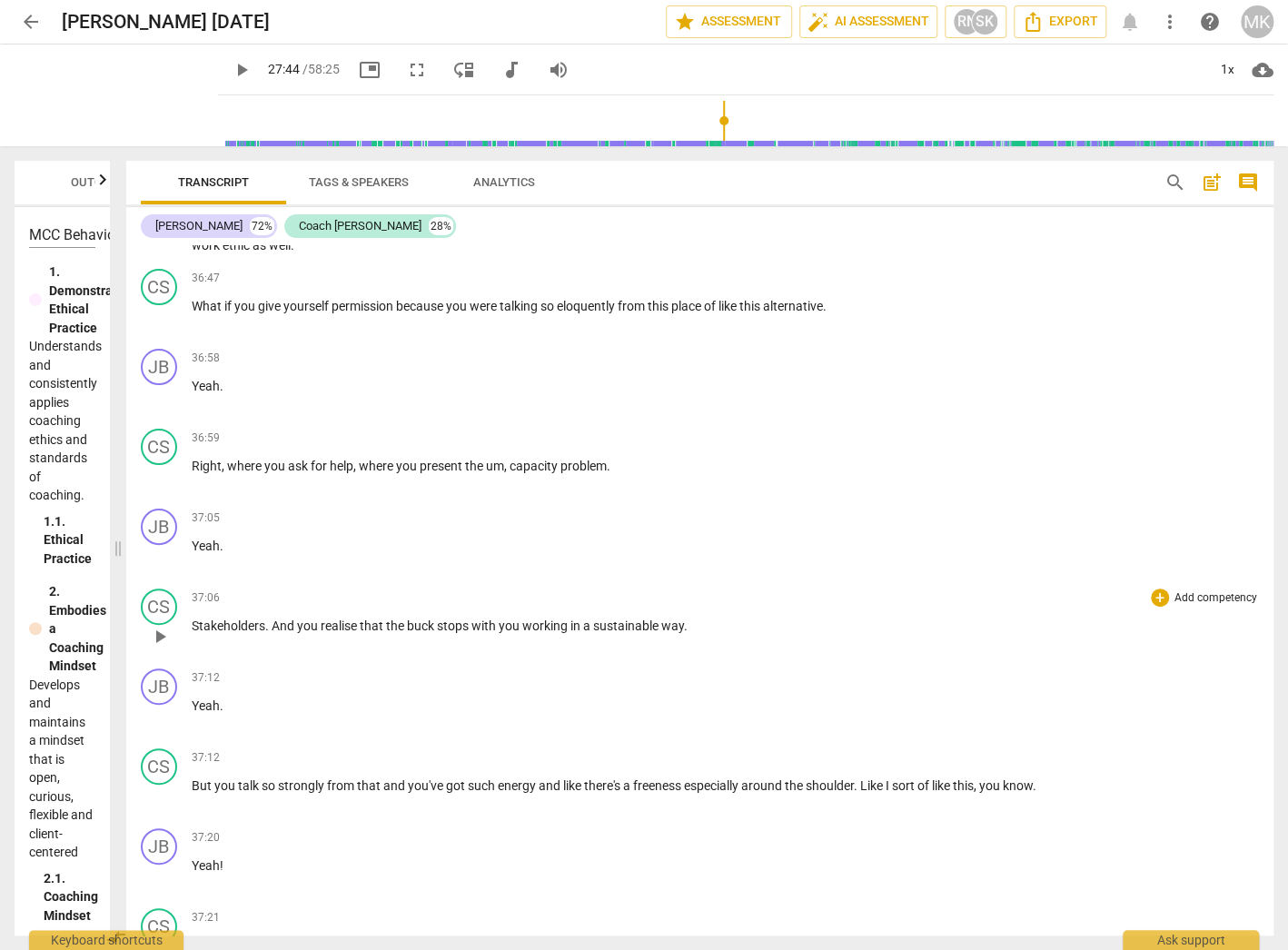
scroll to position [12934, 0]
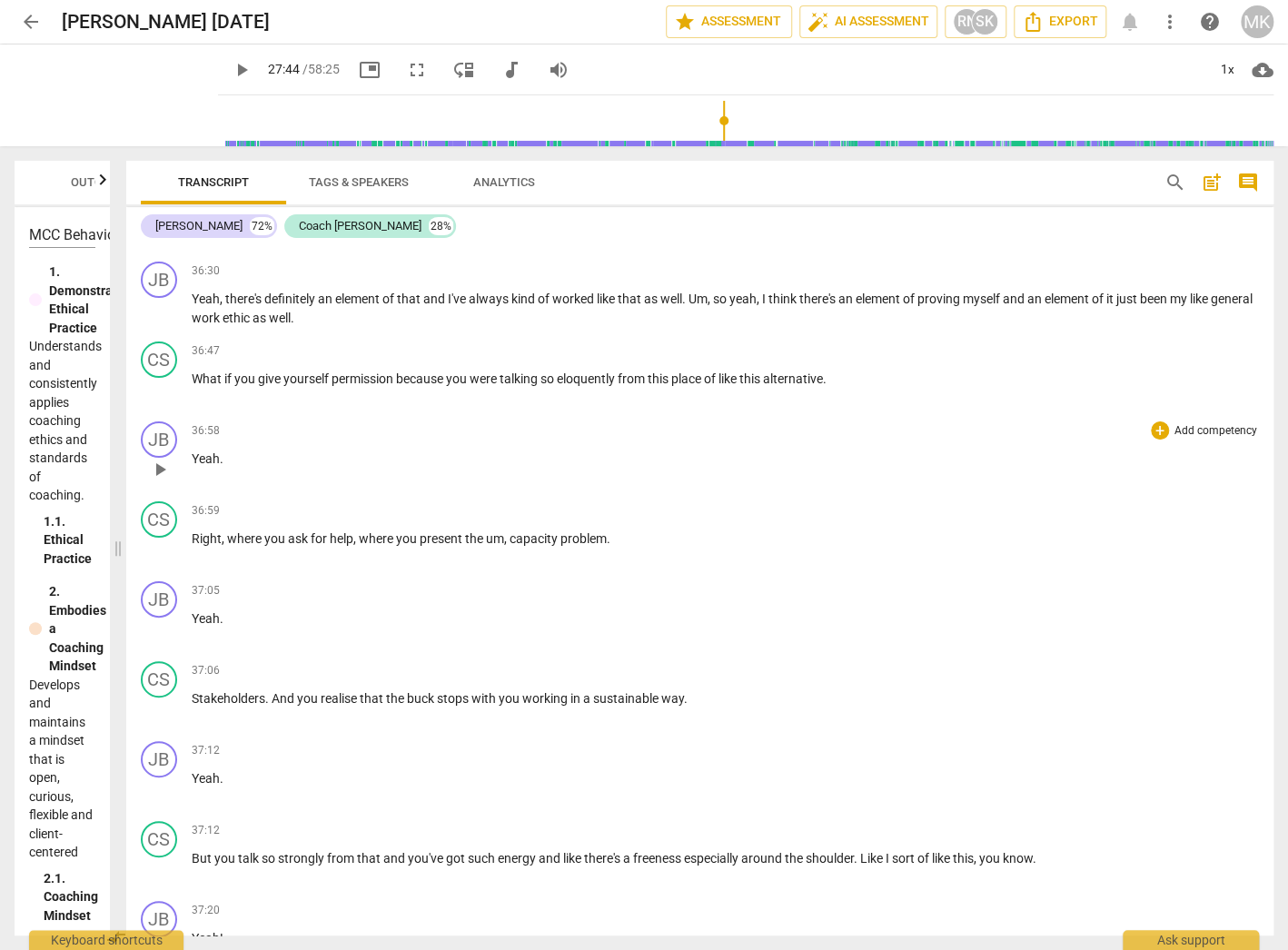
click at [203, 452] on span "Yeah" at bounding box center [205, 459] width 28 height 15
drag, startPoint x: 157, startPoint y: 383, endPoint x: 583, endPoint y: 436, distance: 429.3
click at [157, 459] on span "pause" at bounding box center [160, 470] width 22 height 22
type input "2226"
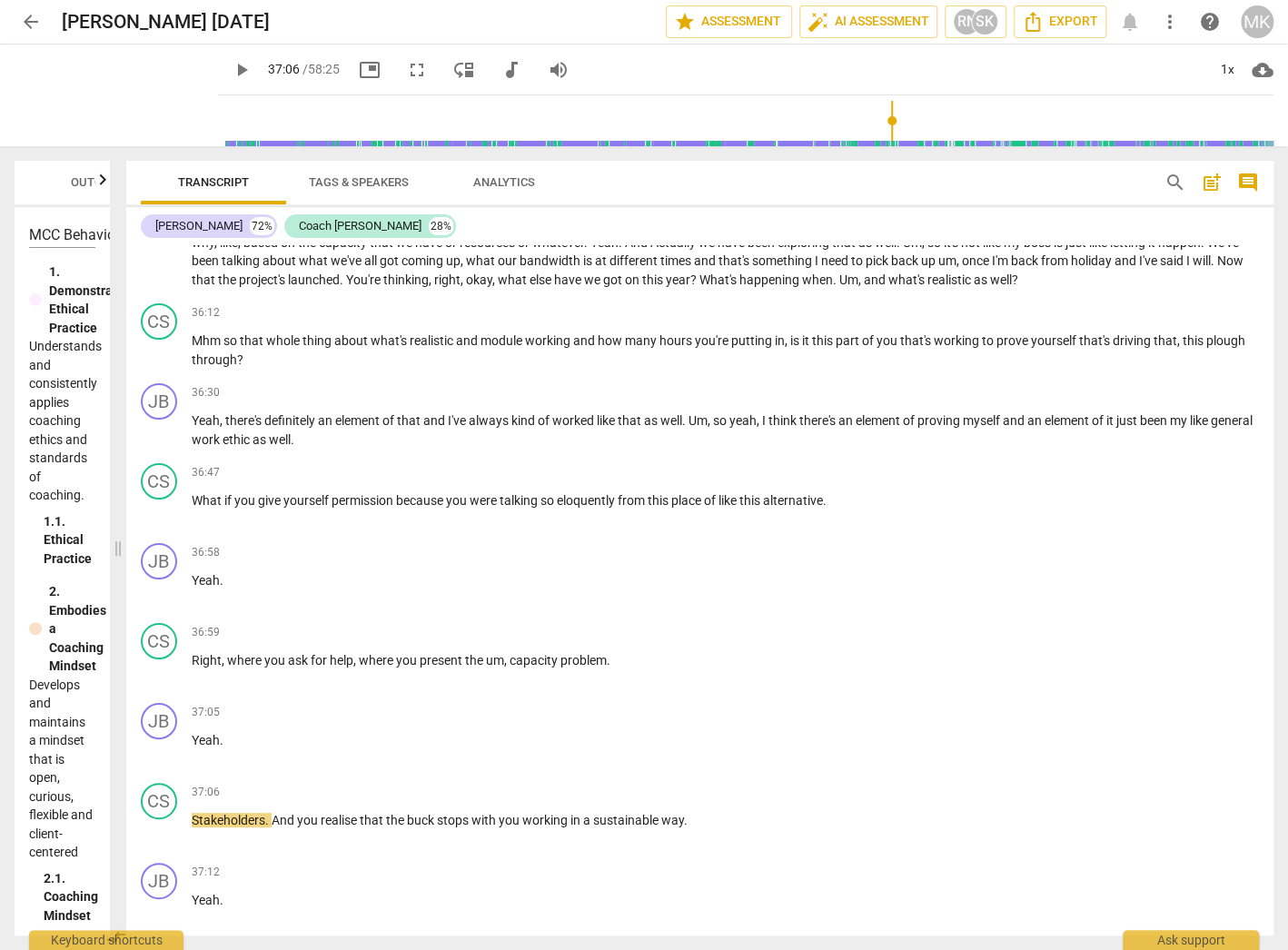
scroll to position [12789, 0]
